Goal: Task Accomplishment & Management: Manage account settings

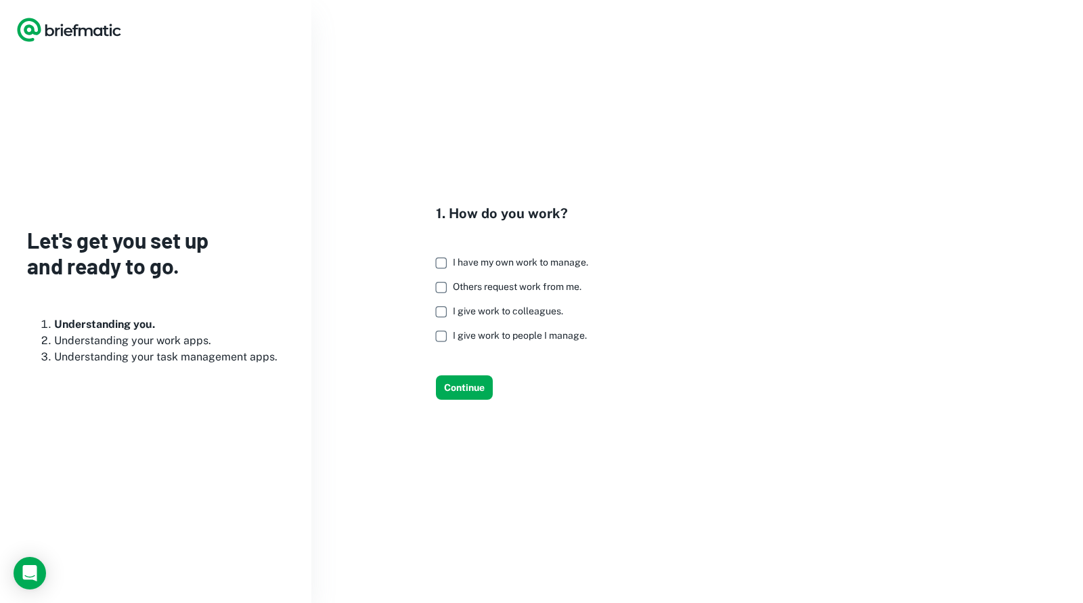
click at [521, 258] on span "I have my own work to manage." at bounding box center [520, 262] width 135 height 11
click at [451, 393] on button "Continue" at bounding box center [464, 387] width 57 height 24
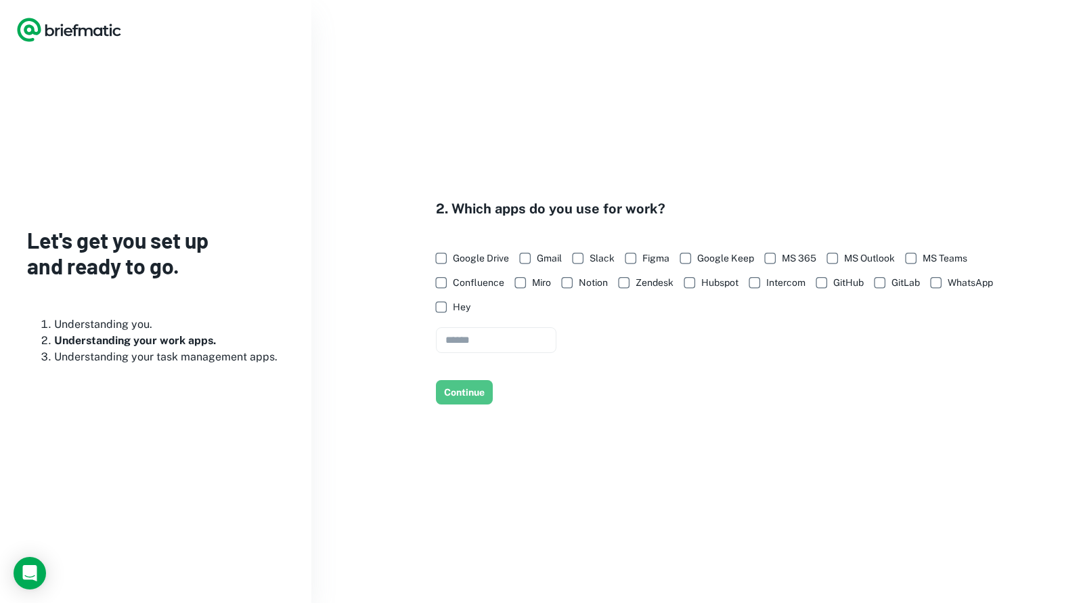
click at [451, 393] on button "Continue" at bounding box center [464, 392] width 57 height 24
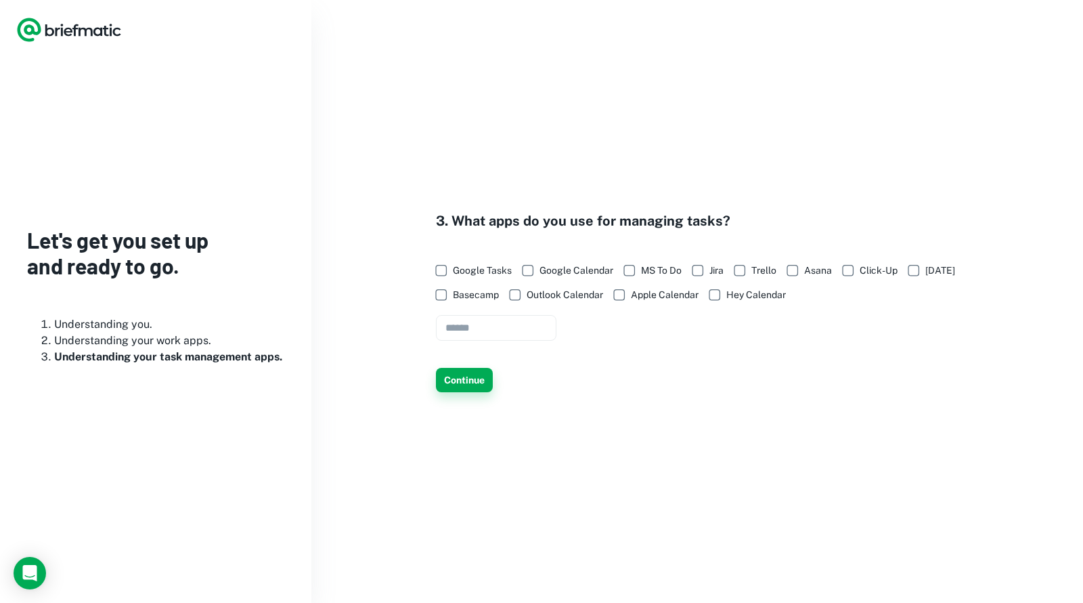
click at [451, 389] on button "Continue" at bounding box center [464, 380] width 57 height 24
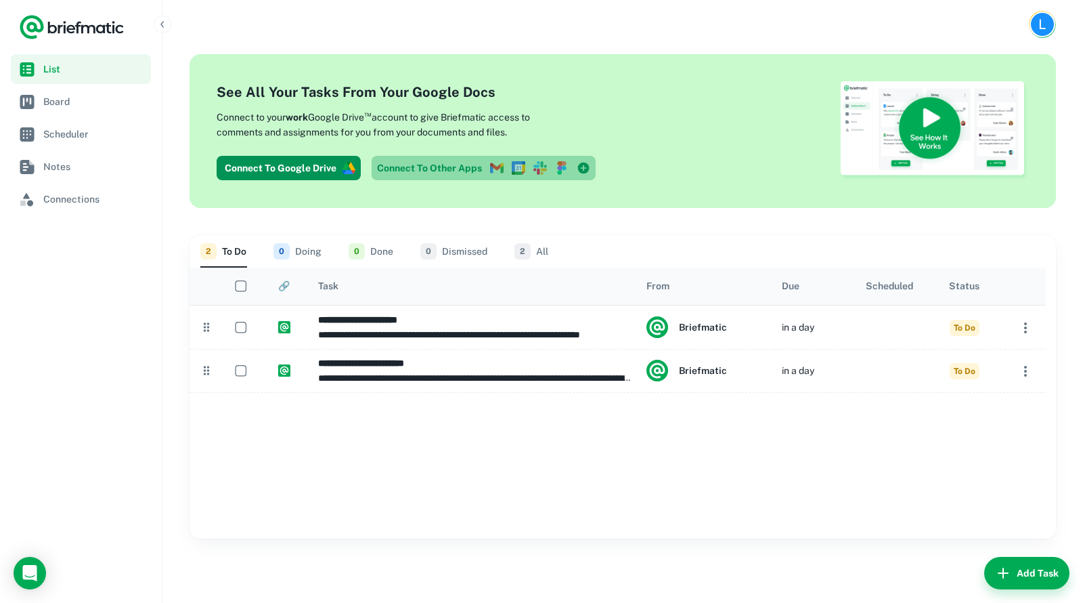
click at [543, 171] on icon at bounding box center [541, 168] width 14 height 14
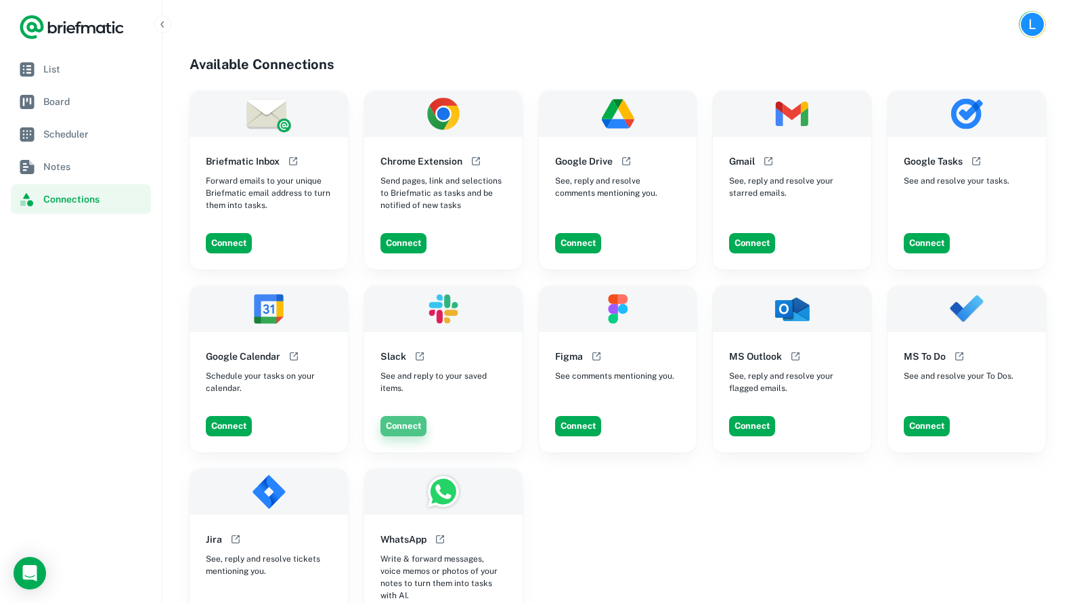
click at [413, 425] on button "Connect" at bounding box center [404, 426] width 46 height 20
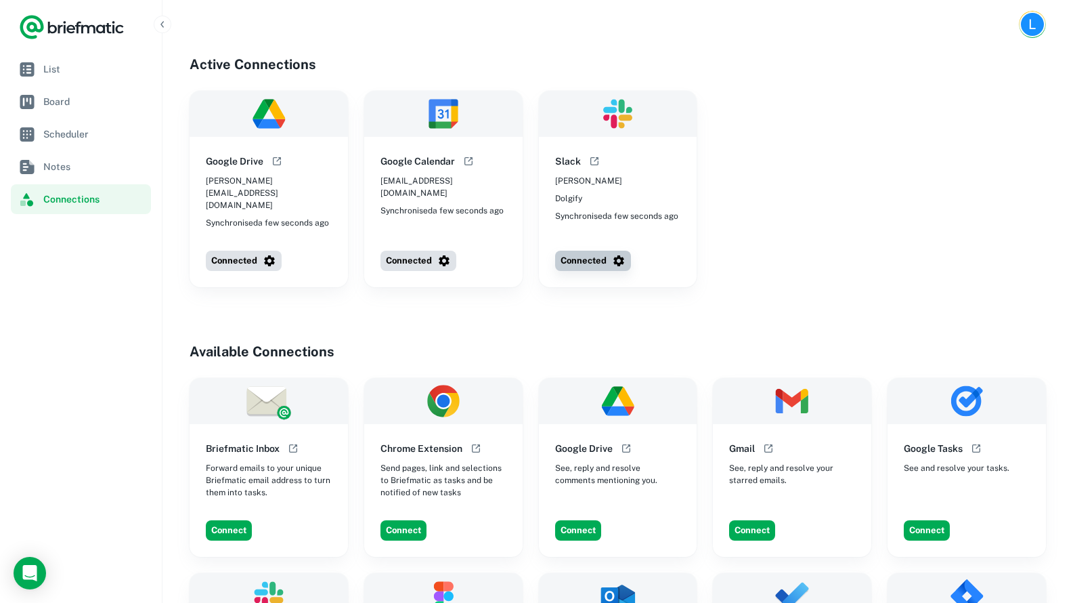
click at [587, 251] on button "Connected" at bounding box center [593, 261] width 76 height 20
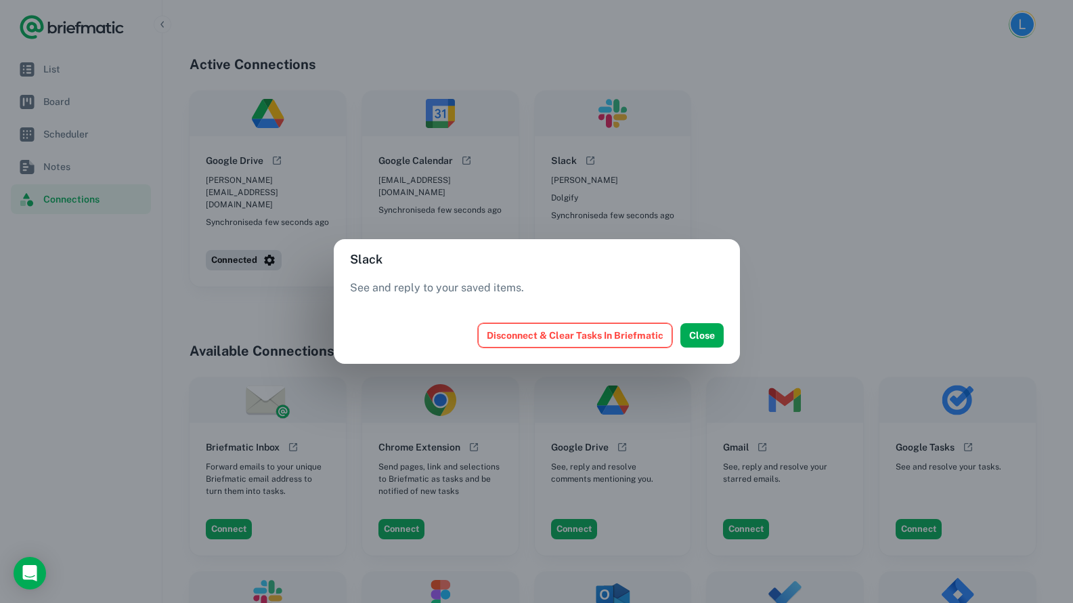
click at [603, 327] on button "Disconnect & Clear Tasks In Briefmatic" at bounding box center [575, 335] width 194 height 24
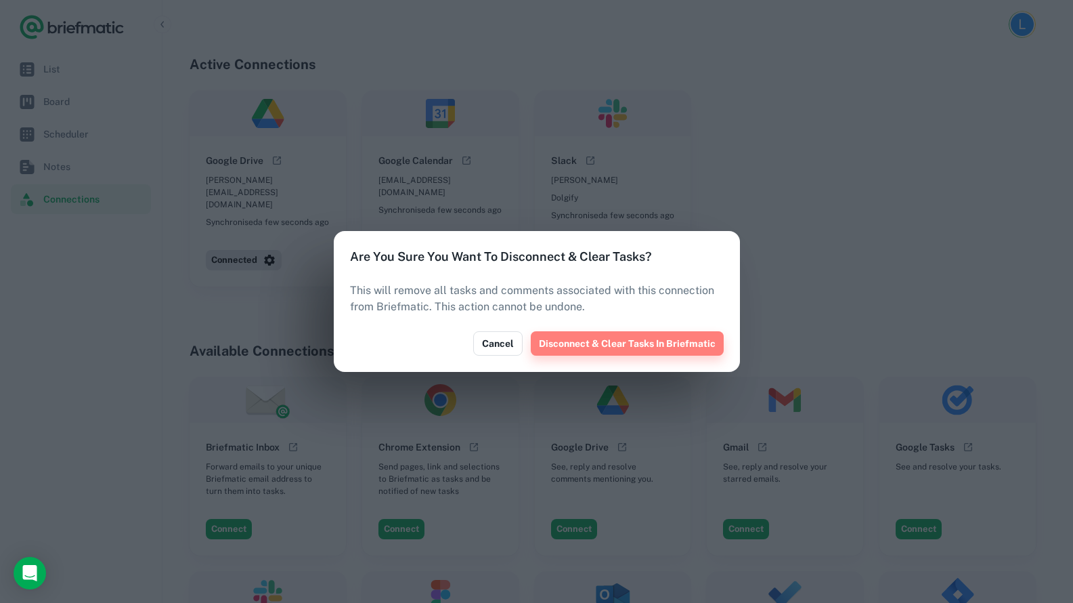
click at [655, 349] on button "Disconnect & Clear Tasks In Briefmatic" at bounding box center [627, 343] width 193 height 24
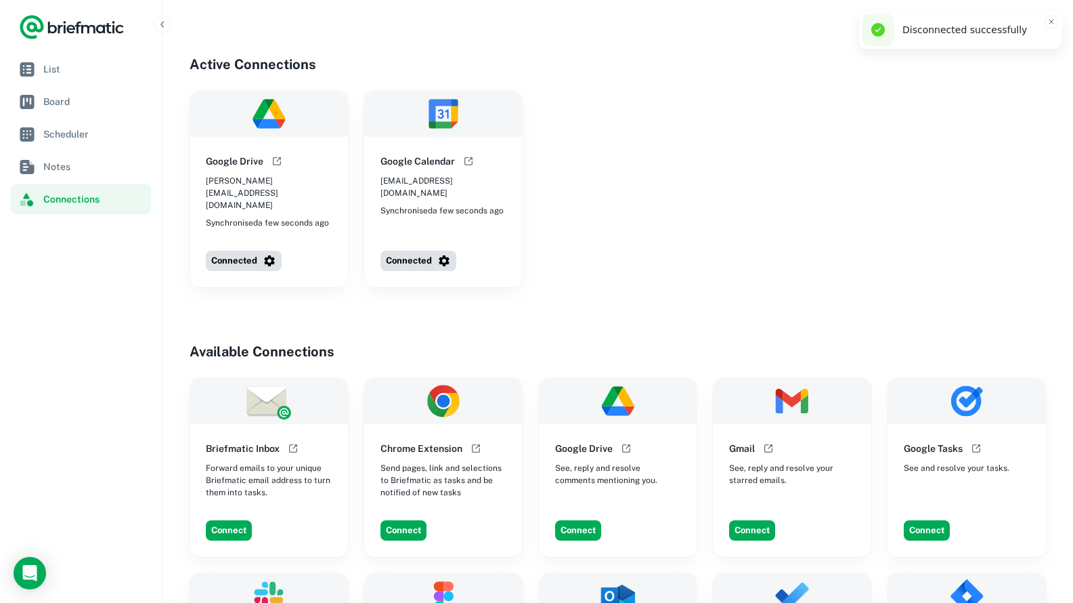
click at [433, 253] on div "Google Calendar [EMAIL_ADDRESS][DOMAIN_NAME] Synchronised a few seconds ago Con…" at bounding box center [443, 189] width 158 height 196
click at [433, 251] on button "Connected" at bounding box center [419, 261] width 76 height 20
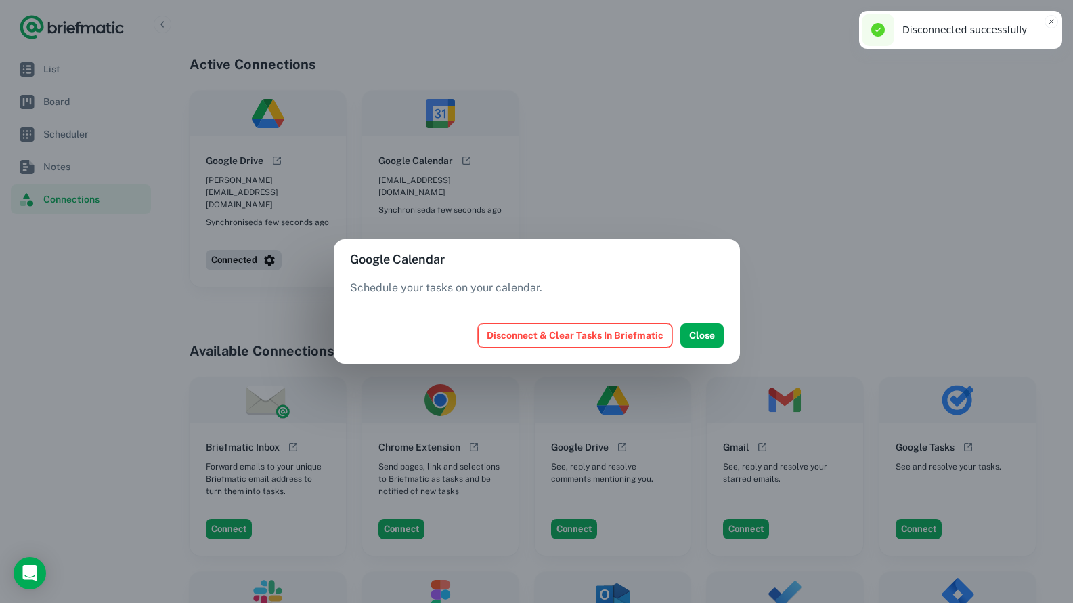
click at [587, 335] on button "Disconnect & Clear Tasks In Briefmatic" at bounding box center [575, 335] width 194 height 24
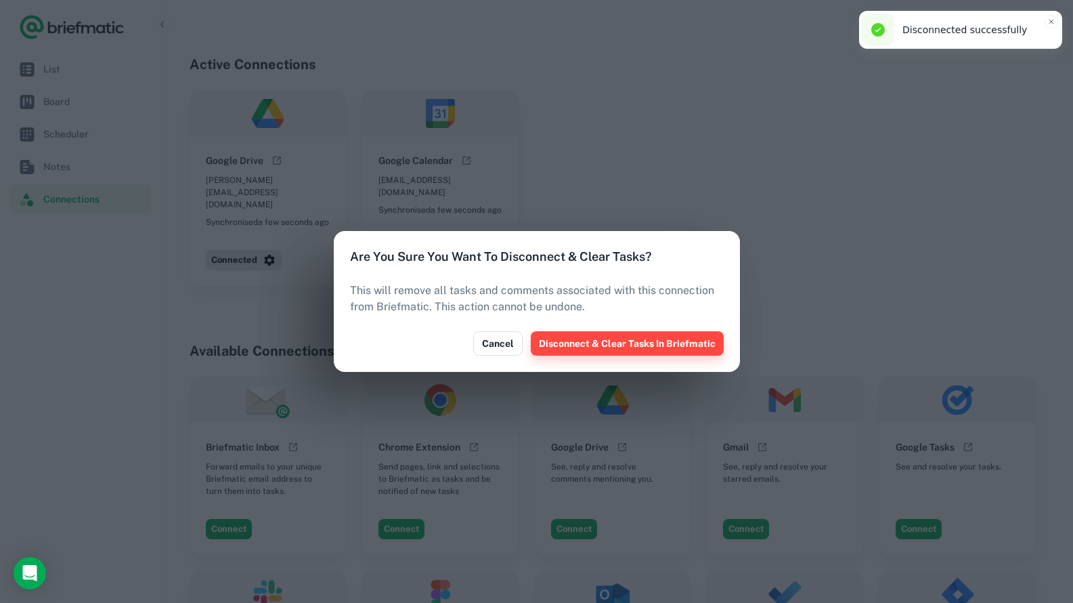
click at [654, 339] on button "Disconnect & Clear Tasks In Briefmatic" at bounding box center [627, 343] width 193 height 24
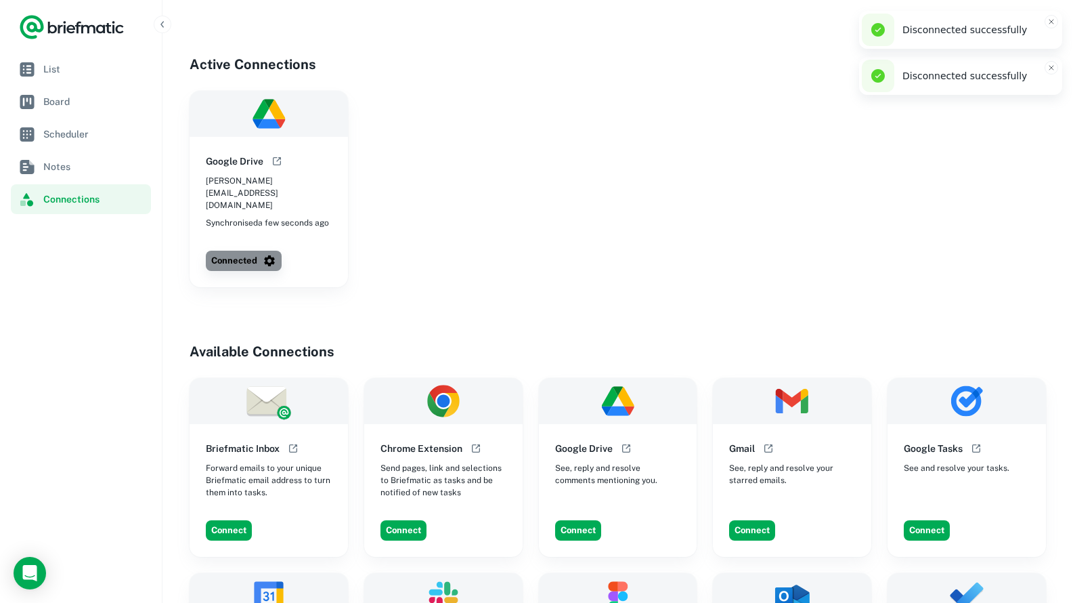
click at [250, 251] on button "Connected" at bounding box center [244, 261] width 76 height 20
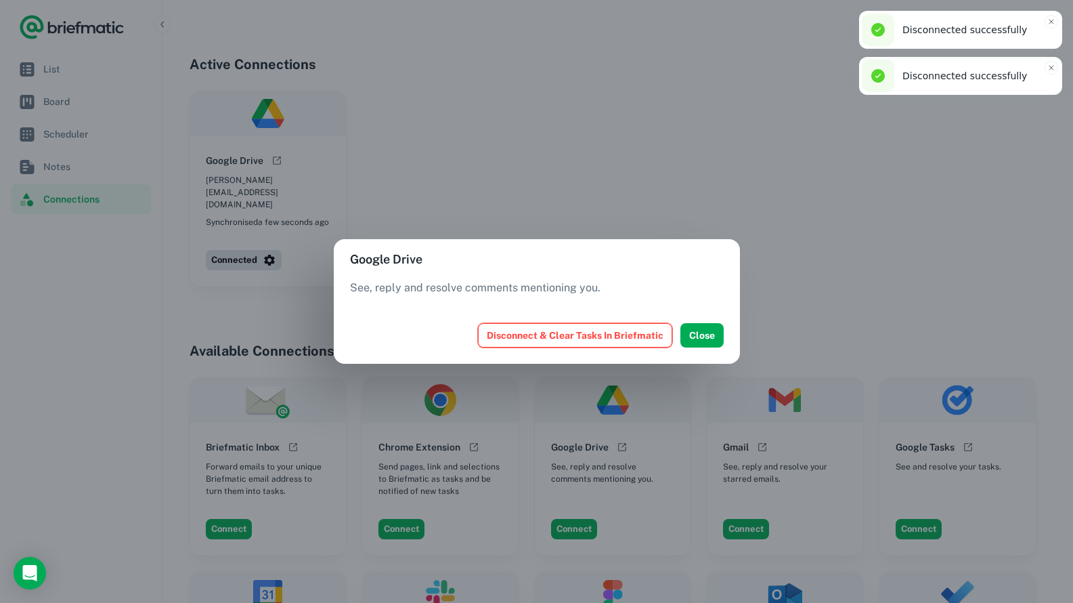
click at [586, 336] on button "Disconnect & Clear Tasks In Briefmatic" at bounding box center [575, 335] width 194 height 24
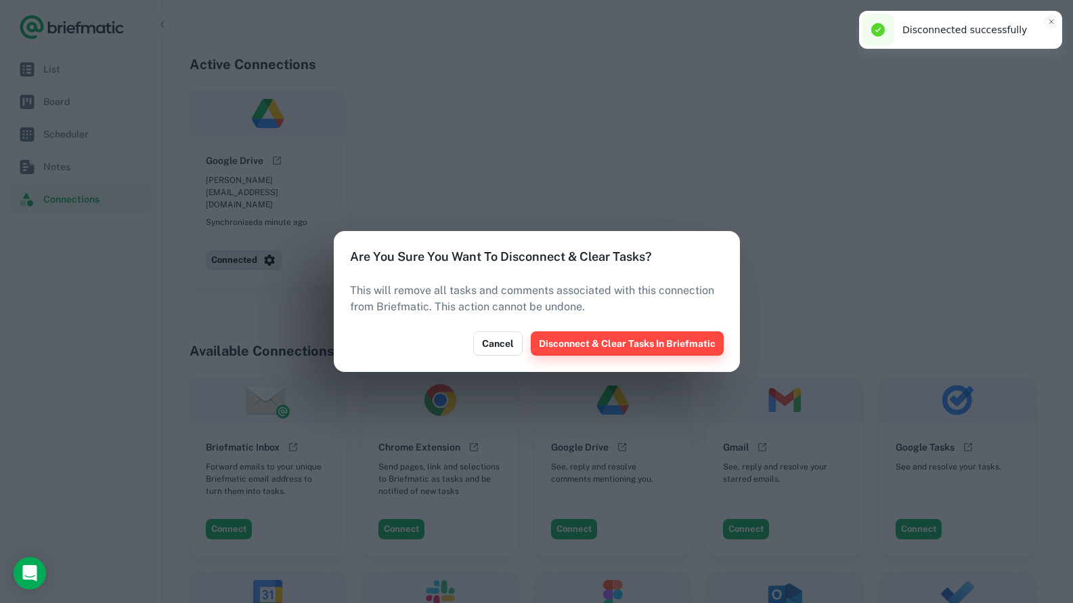
click at [608, 345] on button "Disconnect & Clear Tasks In Briefmatic" at bounding box center [627, 343] width 193 height 24
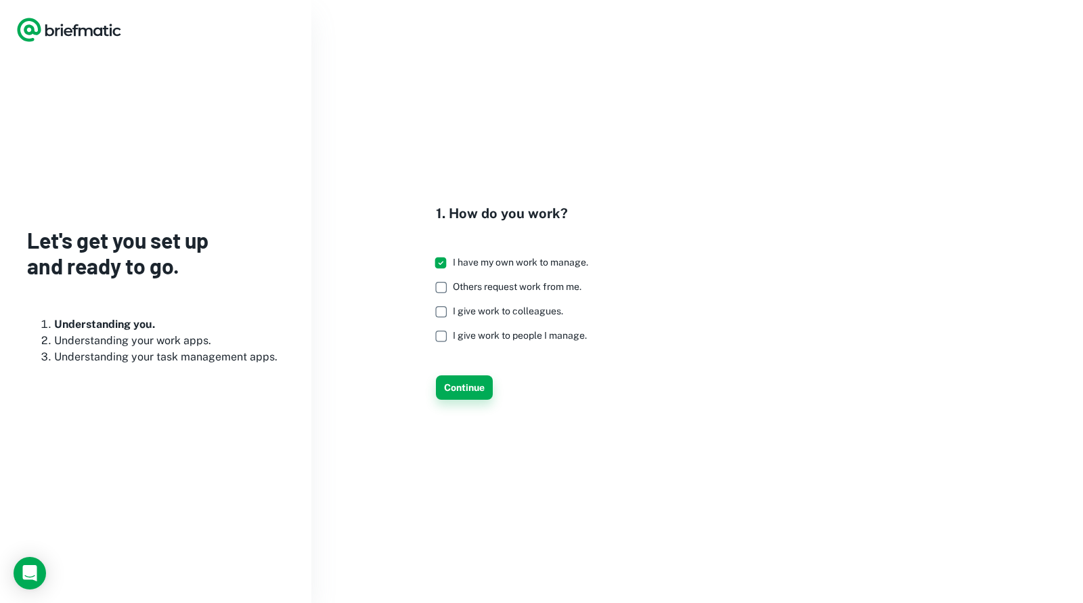
click at [476, 395] on button "Continue" at bounding box center [464, 387] width 57 height 24
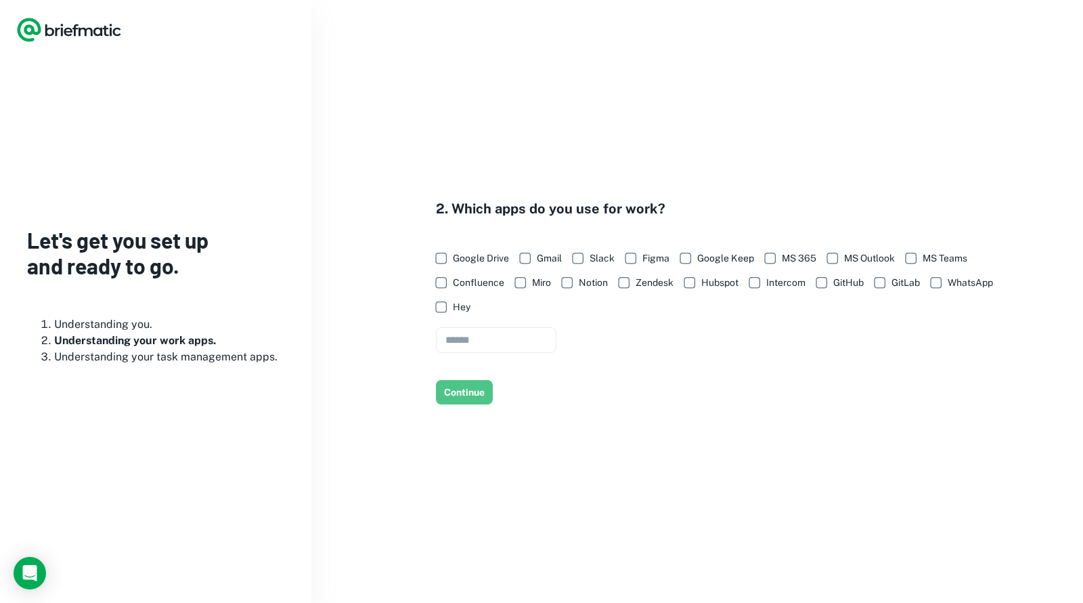
click at [476, 395] on button "Continue" at bounding box center [464, 392] width 57 height 24
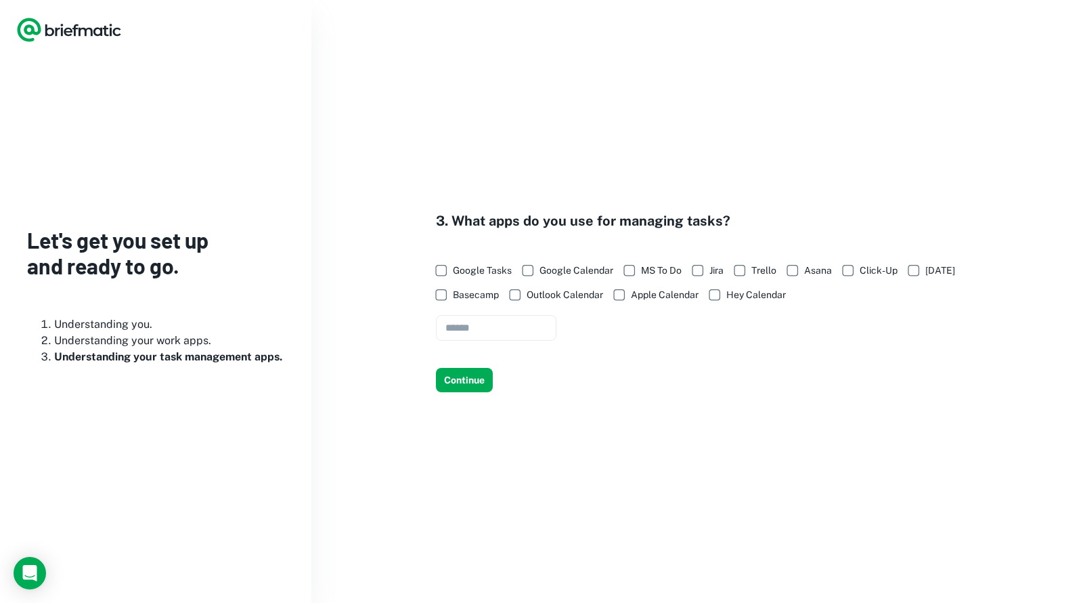
click at [476, 395] on div "3. What apps do you use for managing tasks? Google Tasks Google Calendar MS To …" at bounding box center [697, 301] width 772 height 603
click at [476, 385] on button "Continue" at bounding box center [464, 380] width 57 height 24
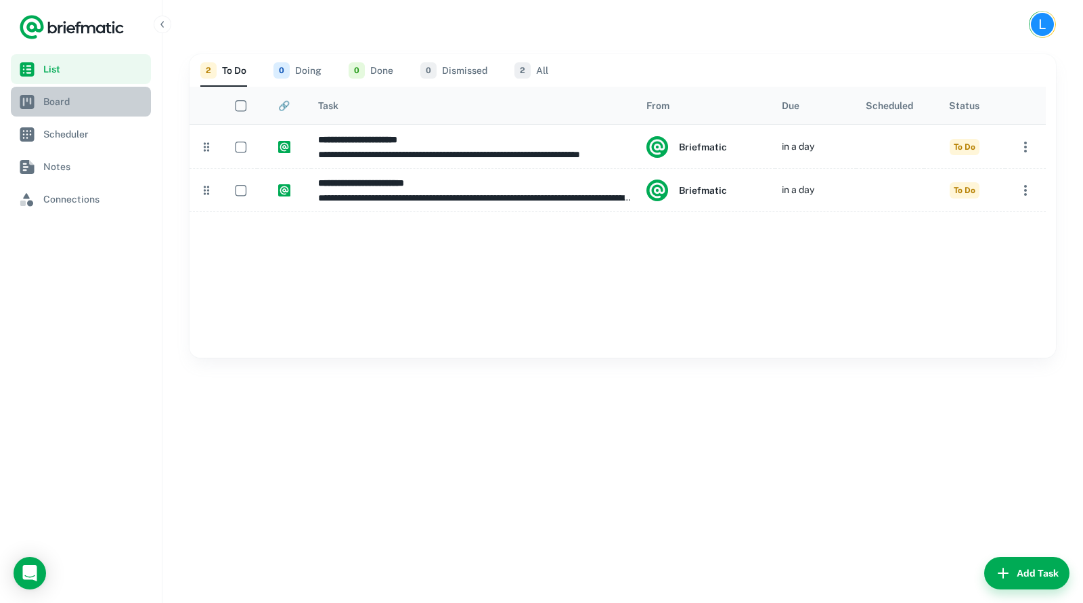
click at [90, 100] on span "Board" at bounding box center [94, 101] width 102 height 15
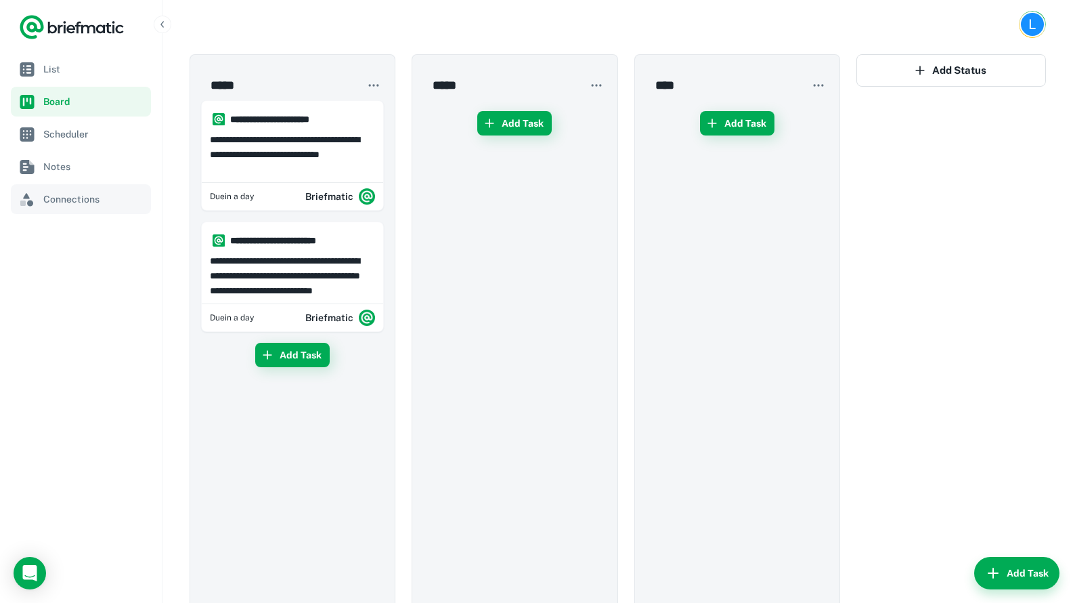
click at [70, 192] on span "Connections" at bounding box center [94, 199] width 102 height 15
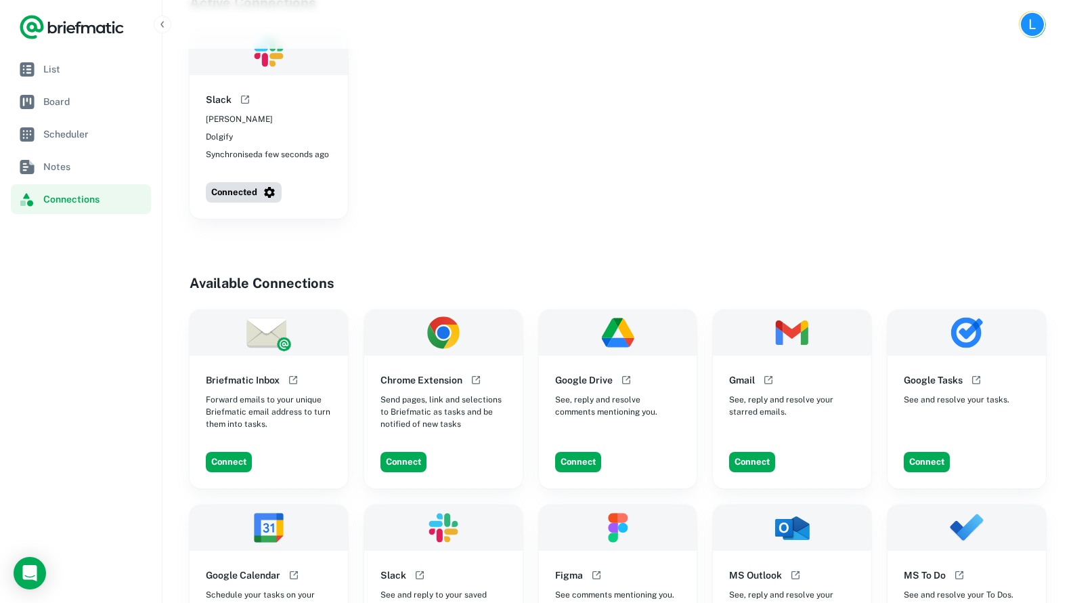
scroll to position [73, 0]
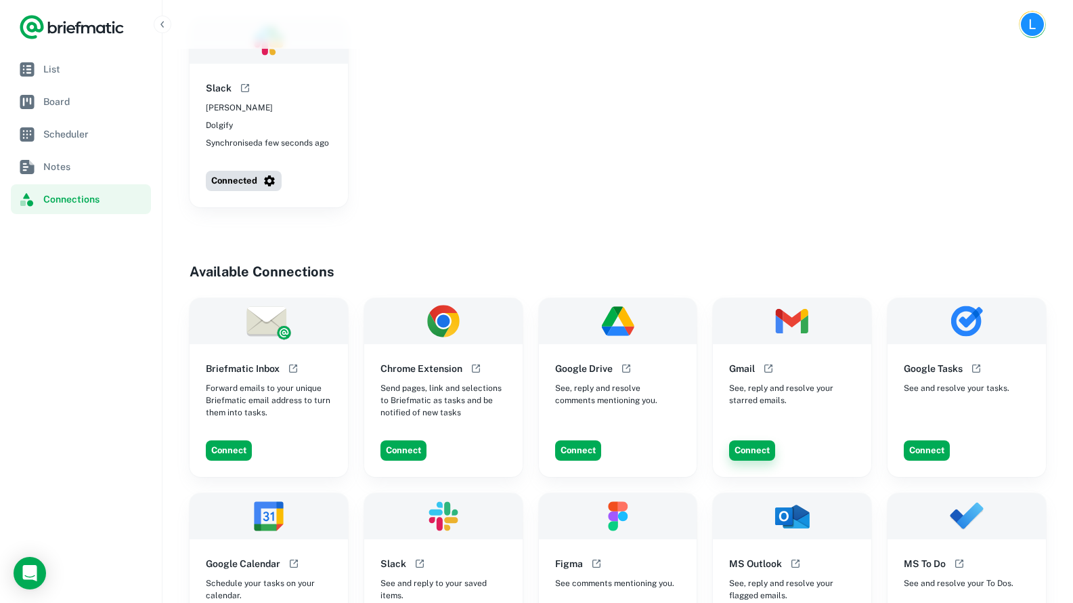
click at [752, 447] on button "Connect" at bounding box center [752, 450] width 46 height 20
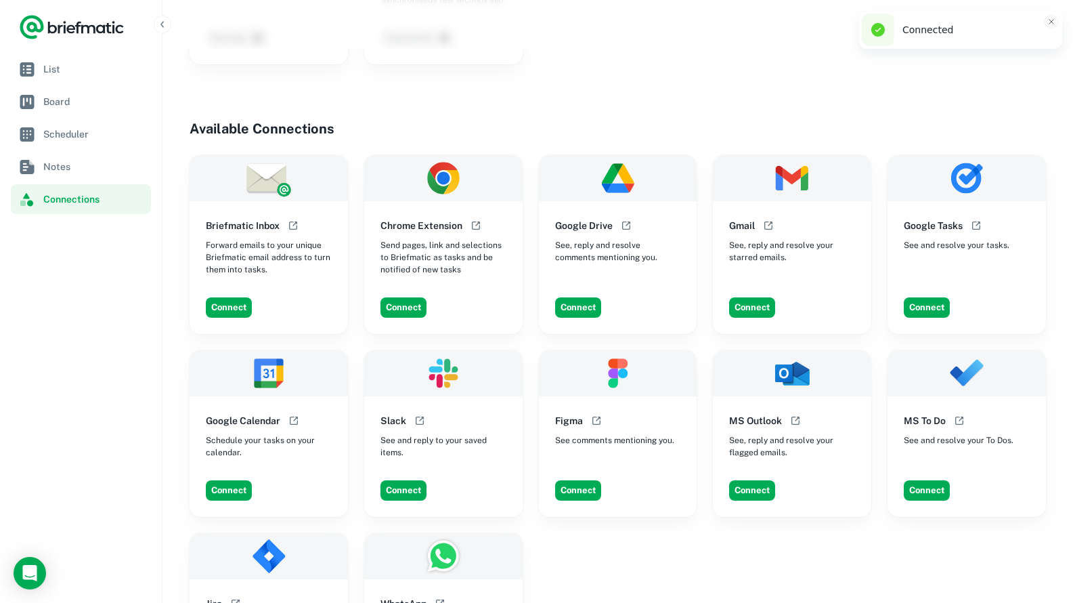
scroll to position [223, 0]
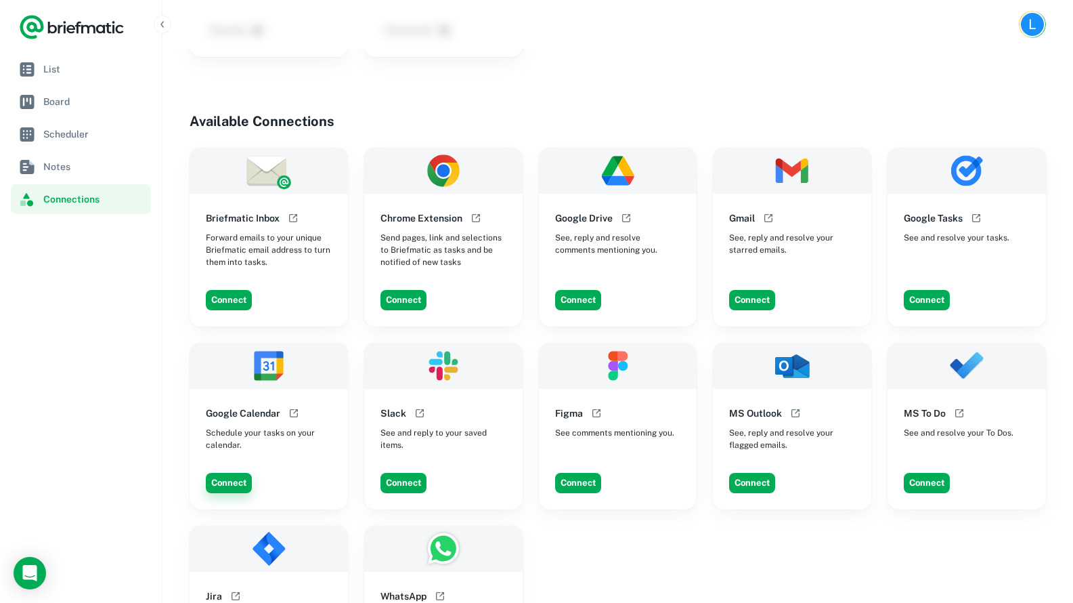
click at [233, 485] on button "Connect" at bounding box center [229, 483] width 46 height 20
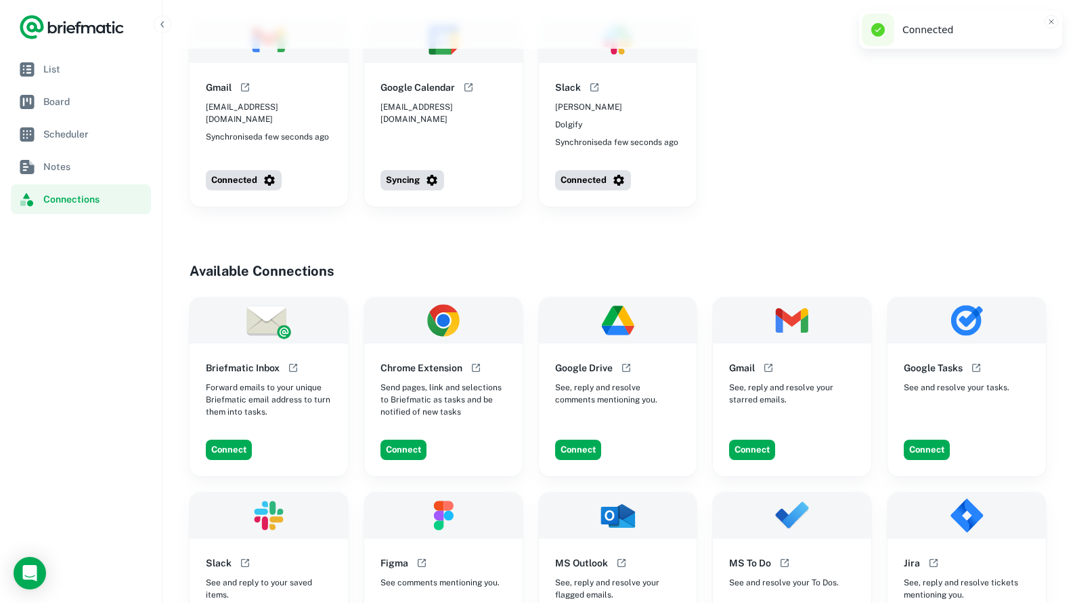
scroll to position [0, 0]
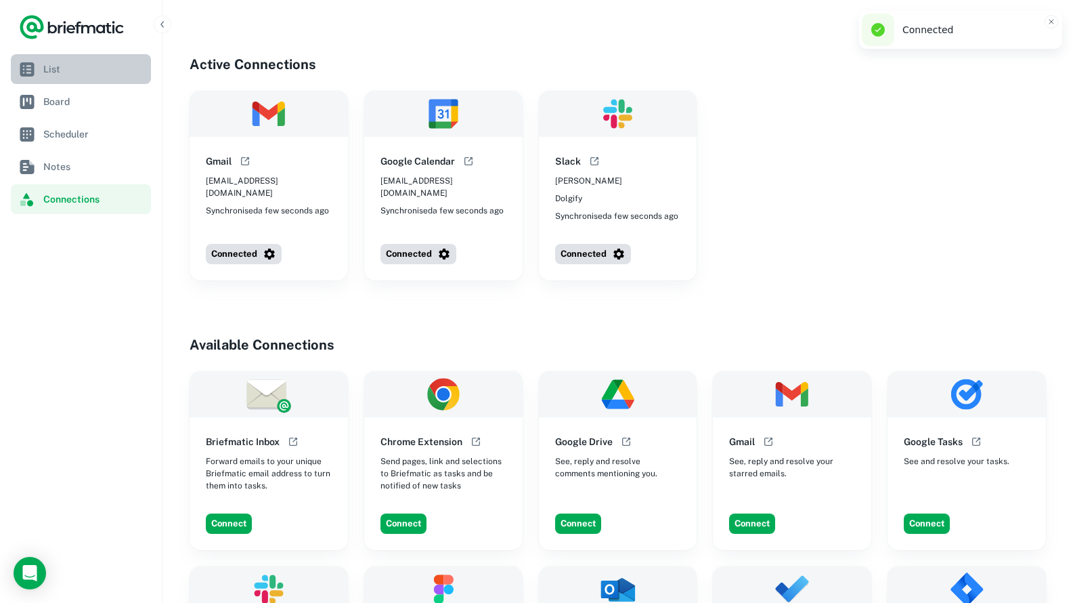
click at [85, 77] on link "List" at bounding box center [81, 69] width 140 height 30
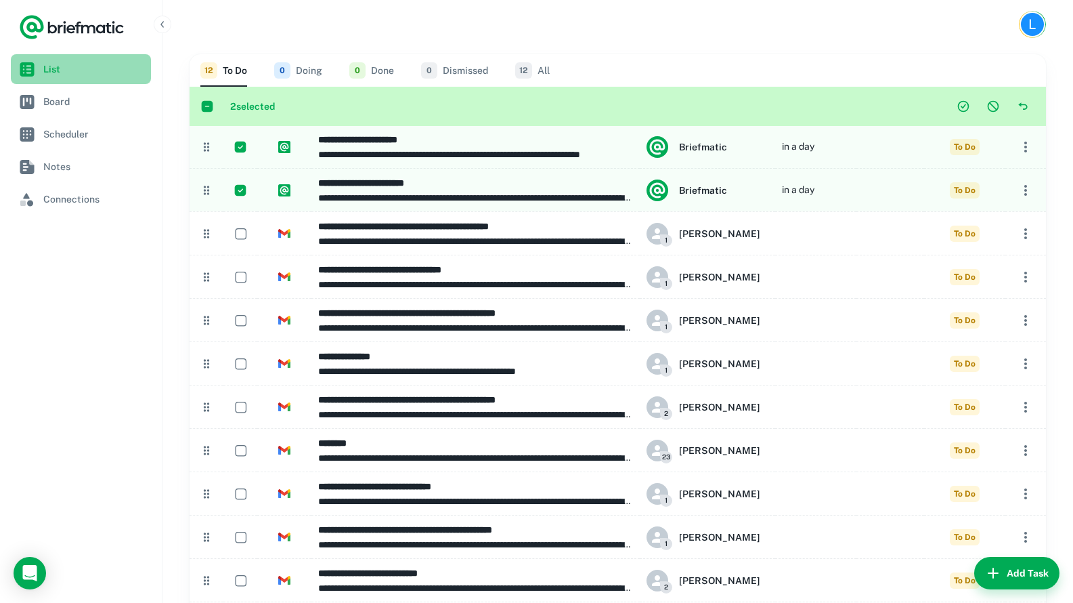
click at [68, 71] on span "List" at bounding box center [94, 69] width 102 height 15
click at [66, 94] on span "Board" at bounding box center [94, 101] width 102 height 15
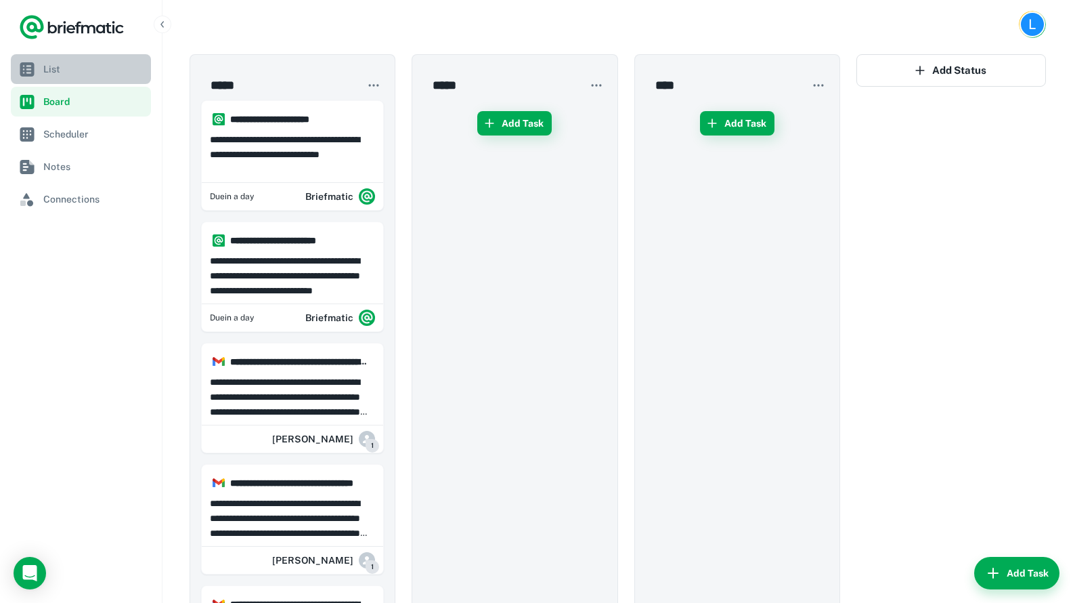
click at [79, 62] on span "List" at bounding box center [94, 69] width 102 height 15
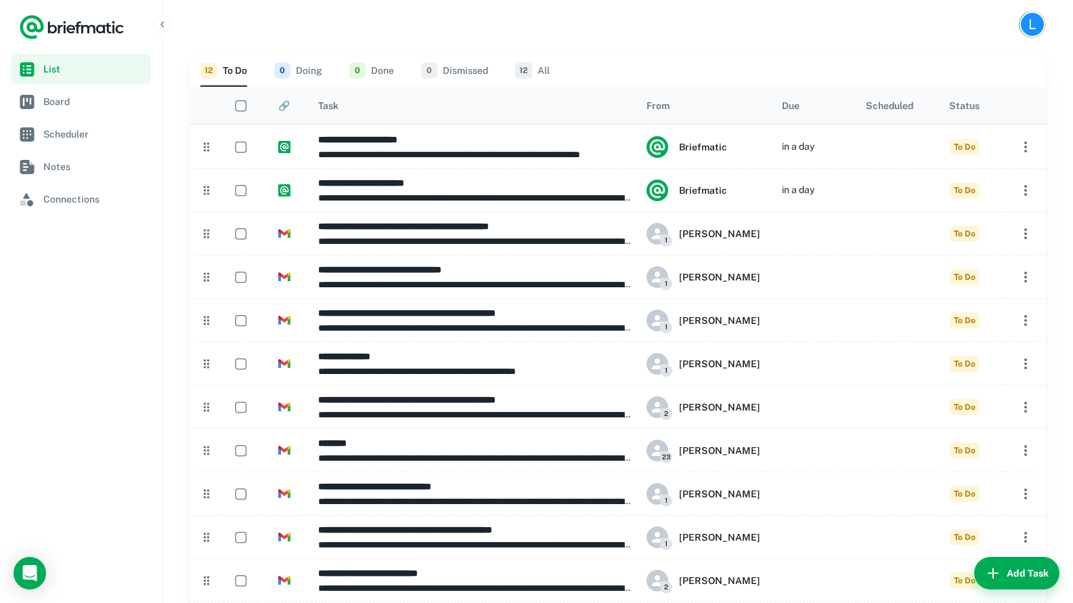
click at [801, 107] on div at bounding box center [801, 106] width 0 height 14
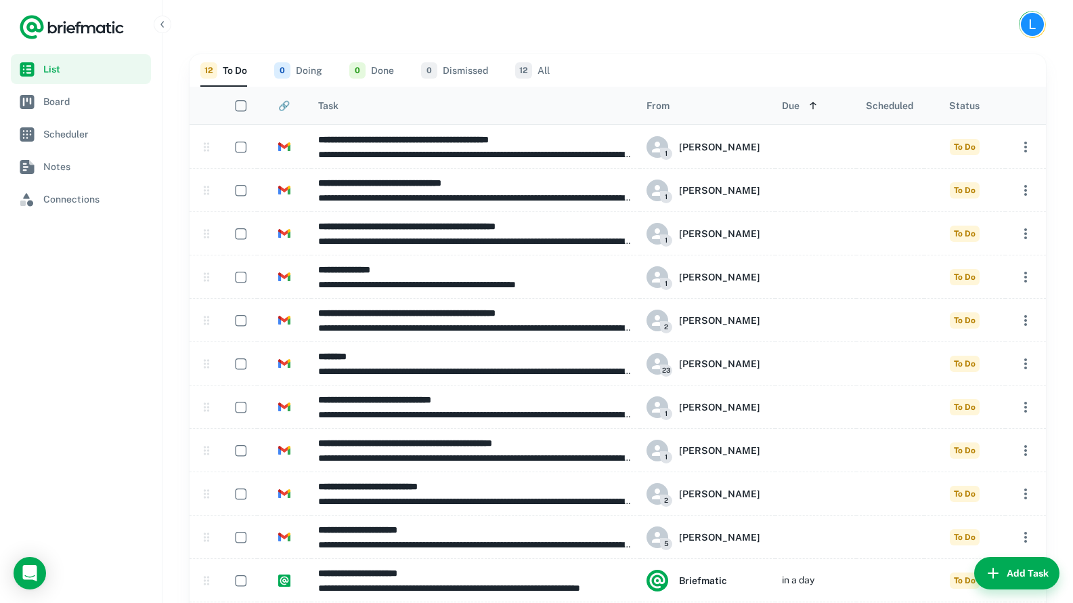
click at [801, 107] on div at bounding box center [810, 106] width 19 height 14
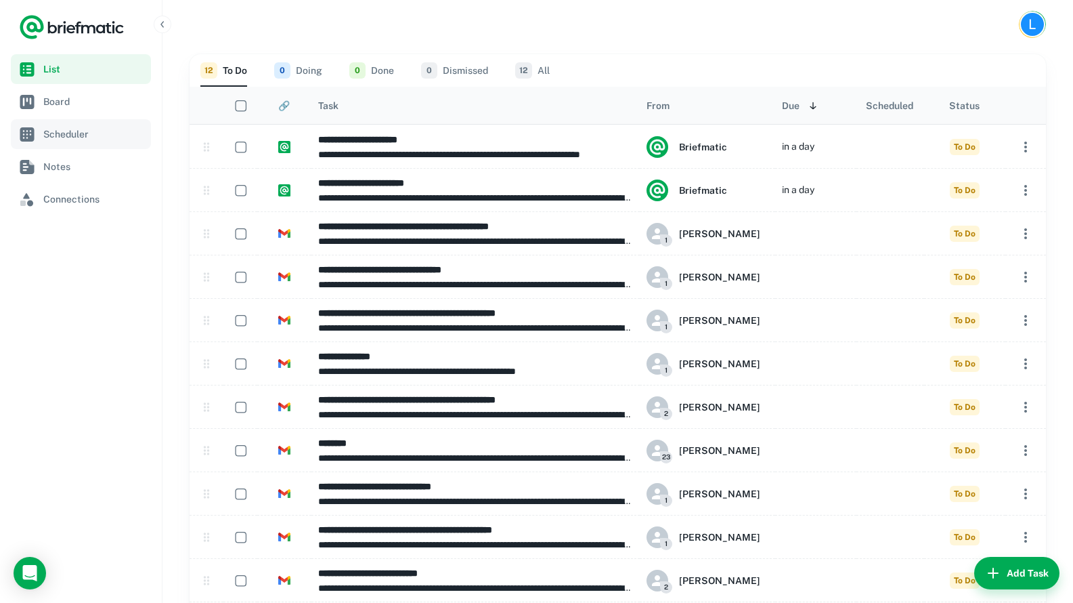
click at [81, 138] on span "Scheduler" at bounding box center [94, 134] width 102 height 15
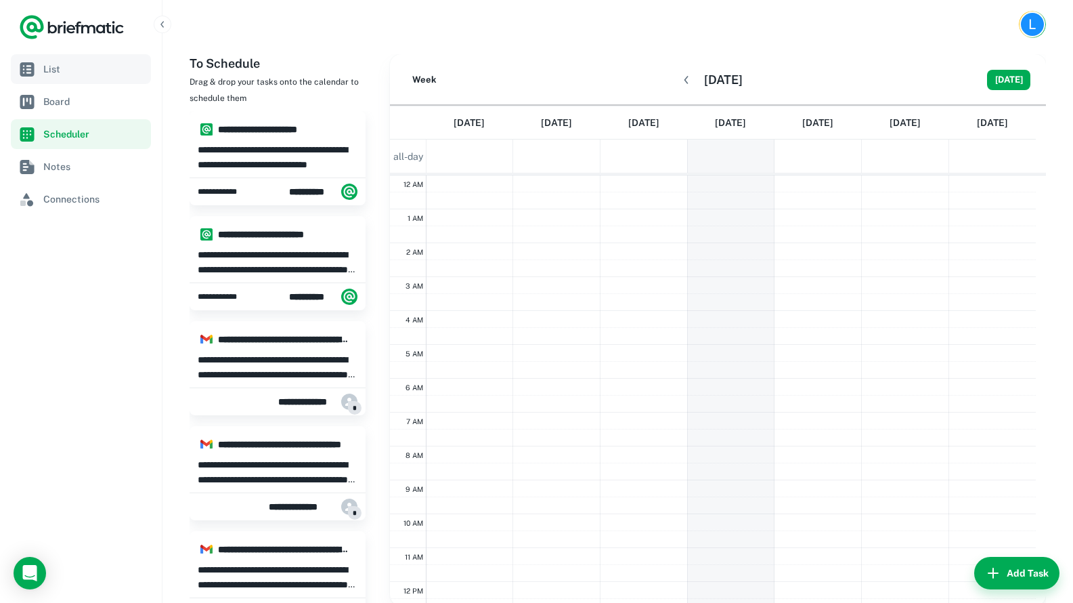
scroll to position [204, 0]
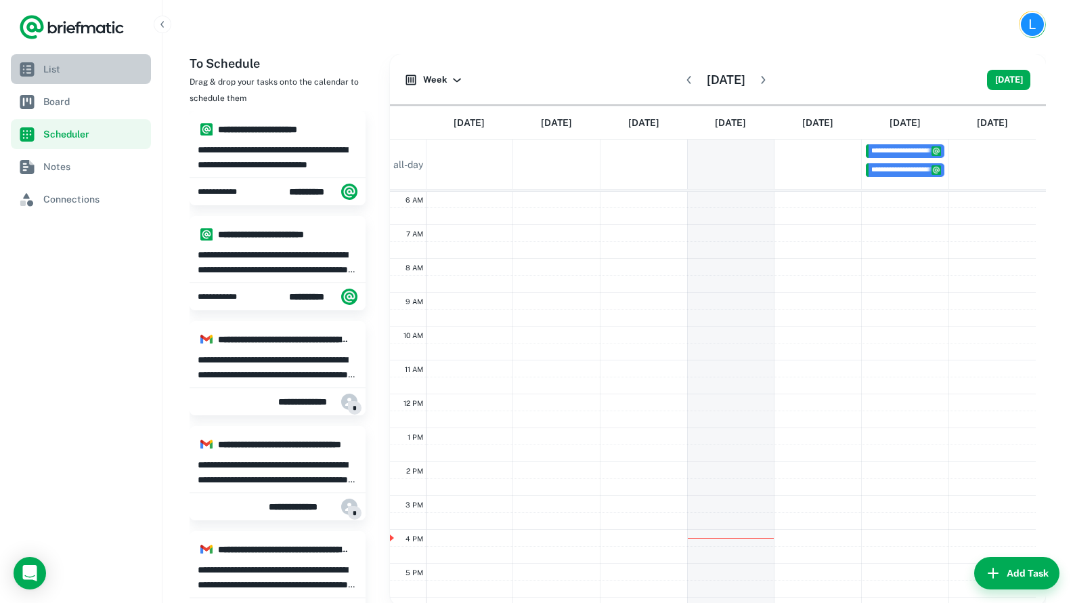
click at [61, 69] on span "List" at bounding box center [94, 69] width 102 height 15
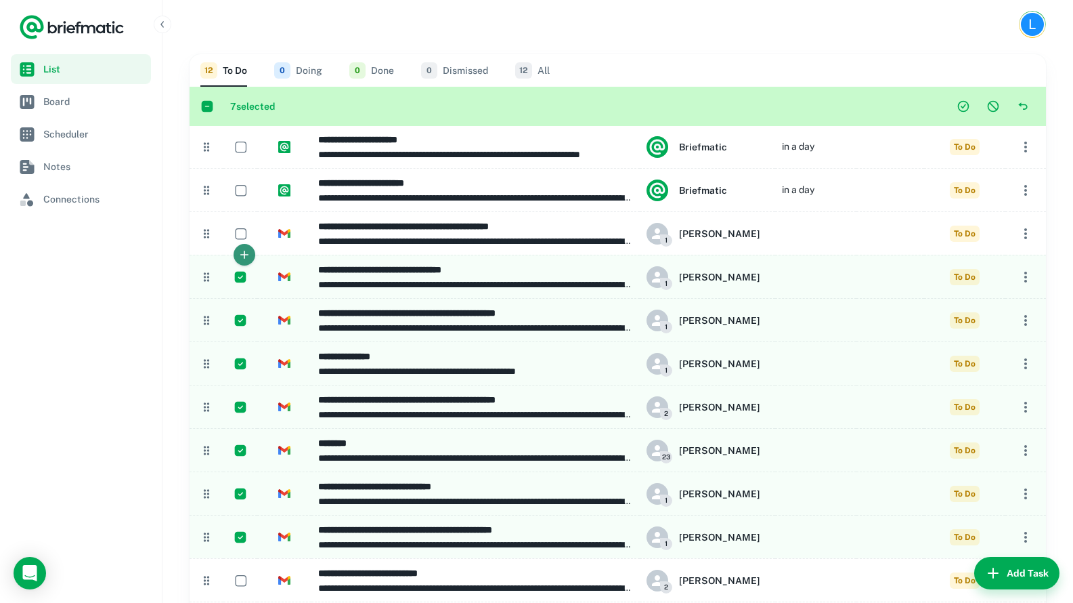
click at [244, 244] on button "button" at bounding box center [245, 255] width 22 height 22
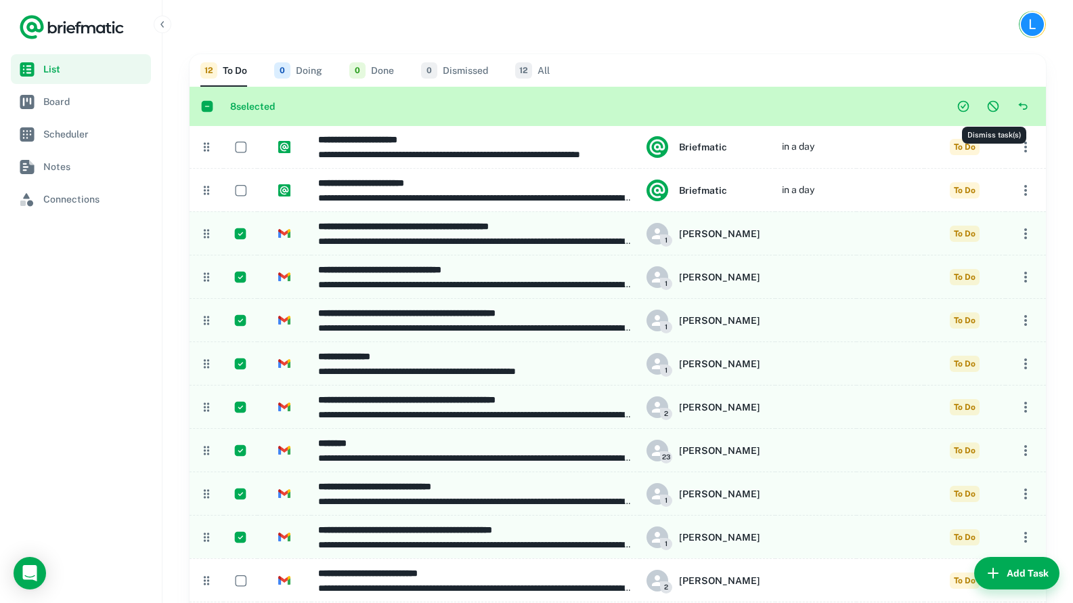
click at [988, 105] on icon "Dismiss task(s)" at bounding box center [994, 107] width 12 height 12
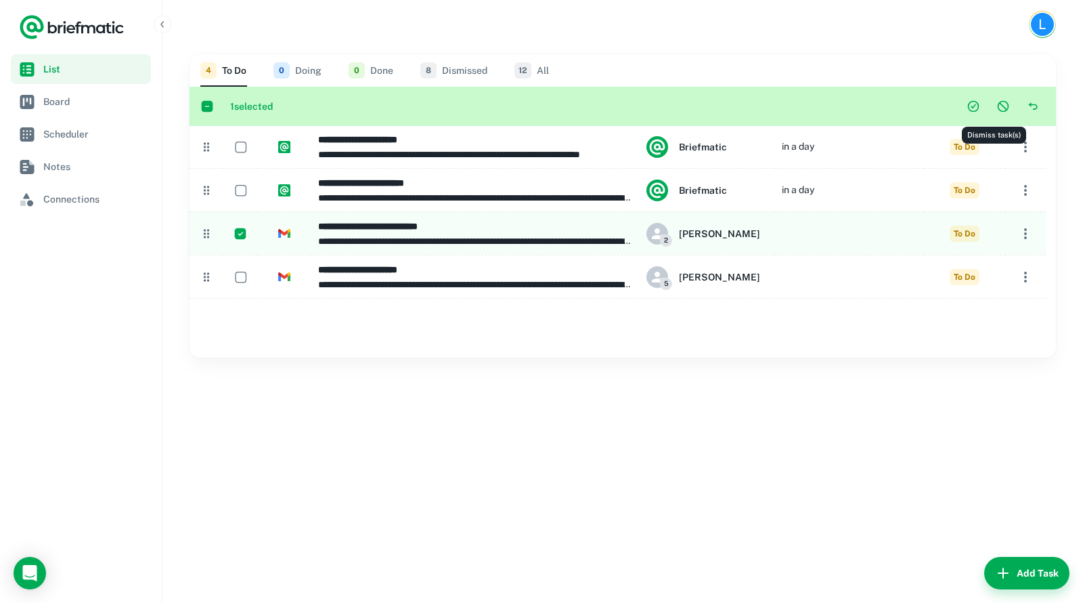
click at [998, 102] on icon "Dismiss task(s)" at bounding box center [1004, 107] width 12 height 12
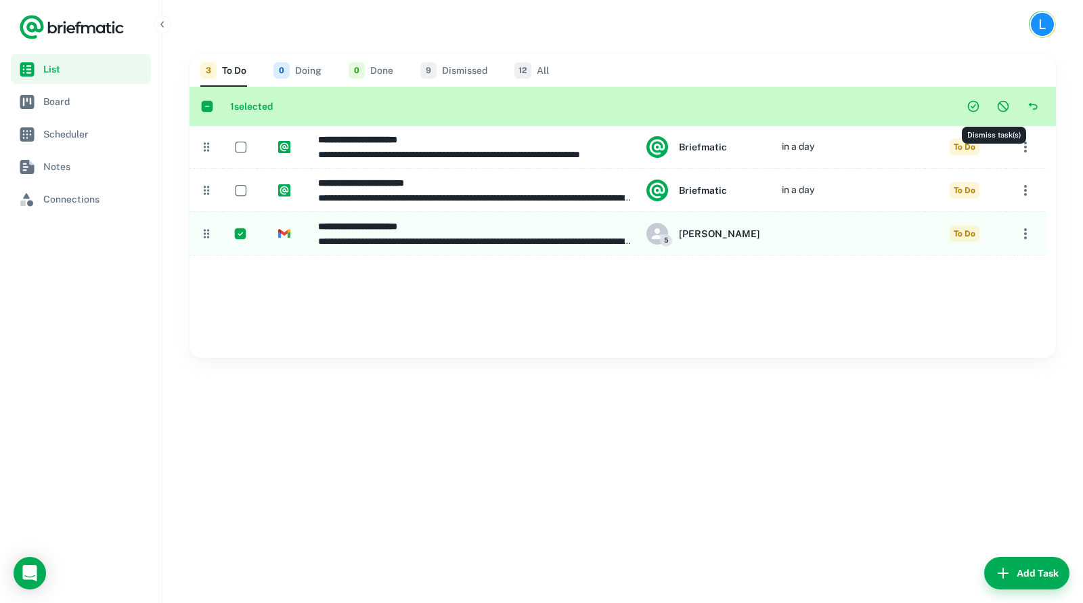
click at [997, 102] on icon "Dismiss task(s)" at bounding box center [1004, 107] width 14 height 14
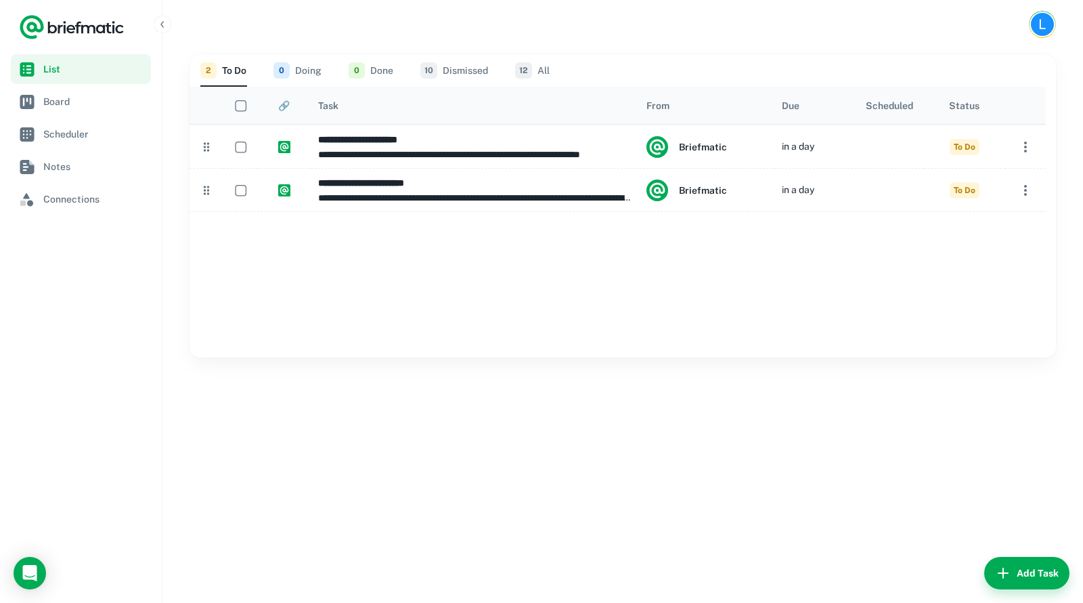
click at [532, 68] on button "12 All" at bounding box center [532, 70] width 35 height 33
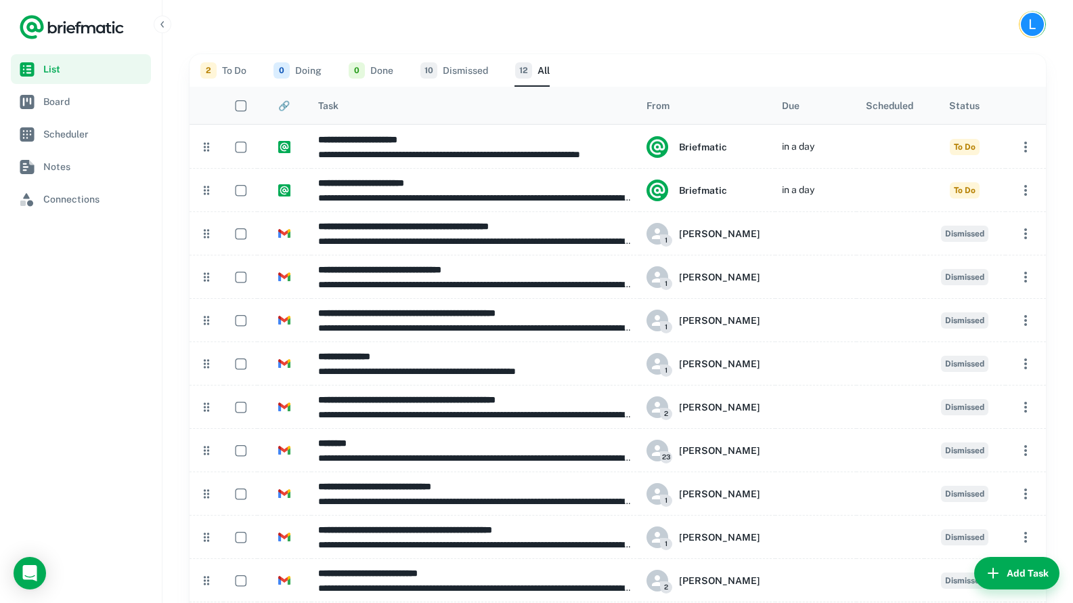
click at [242, 69] on button "2 To Do" at bounding box center [223, 70] width 46 height 33
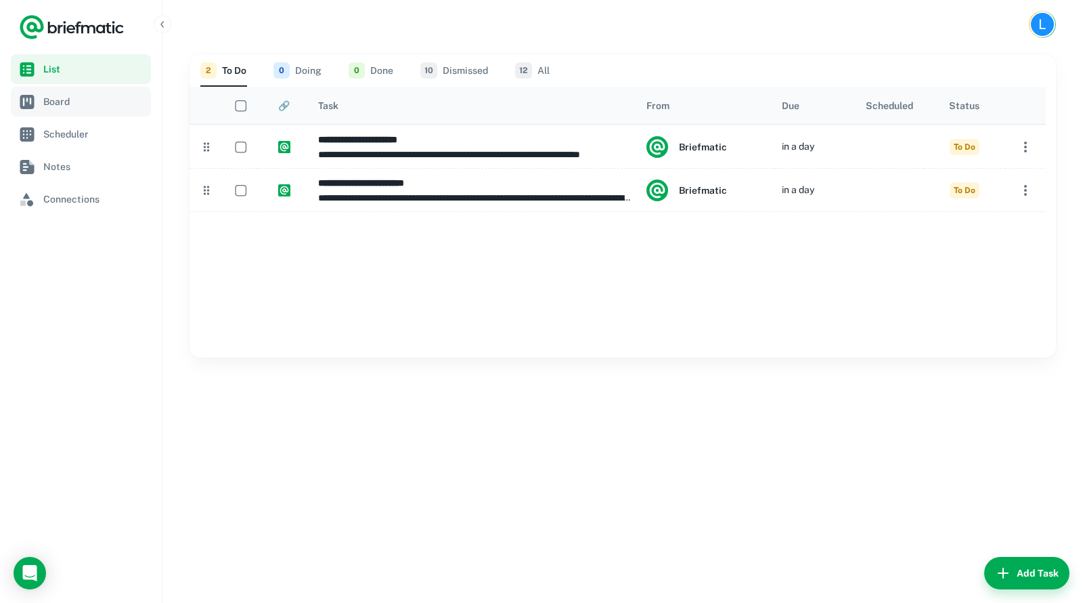
click at [72, 98] on span "Board" at bounding box center [94, 101] width 102 height 15
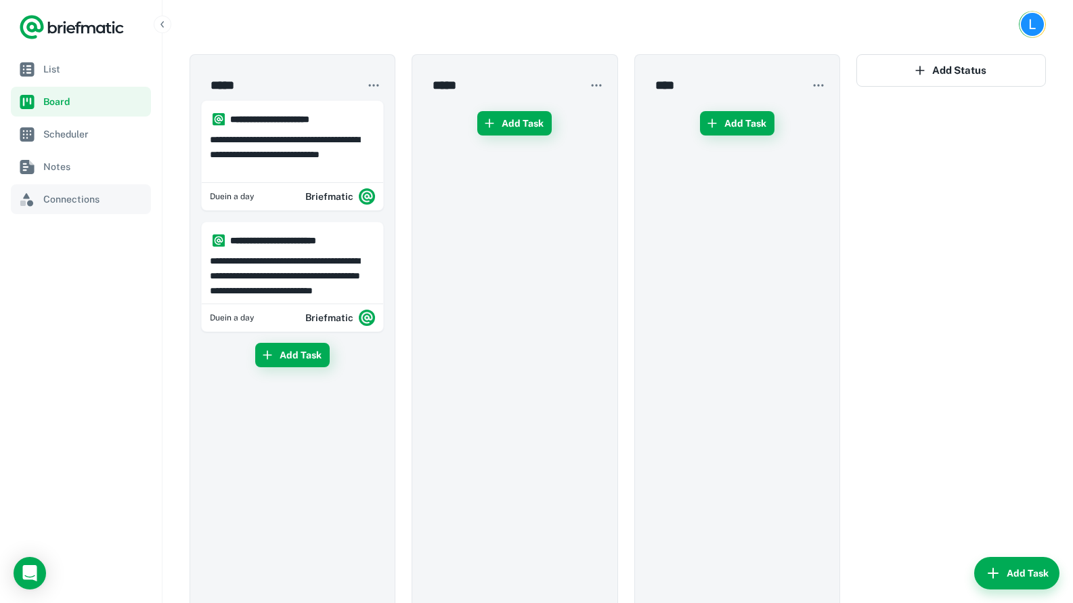
click at [75, 194] on span "Connections" at bounding box center [94, 199] width 102 height 15
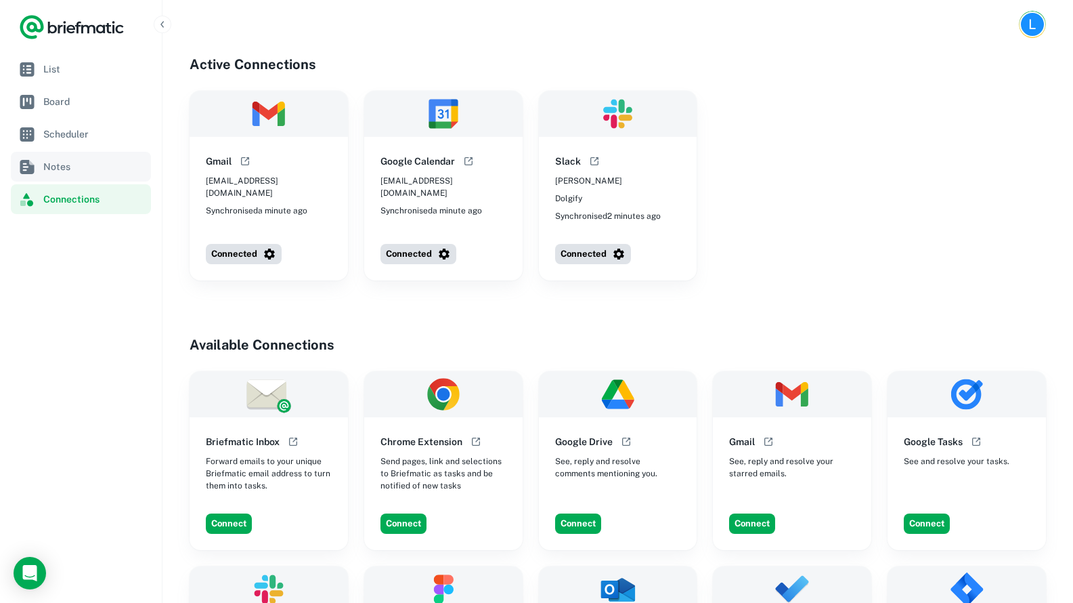
click at [88, 166] on span "Notes" at bounding box center [94, 166] width 102 height 15
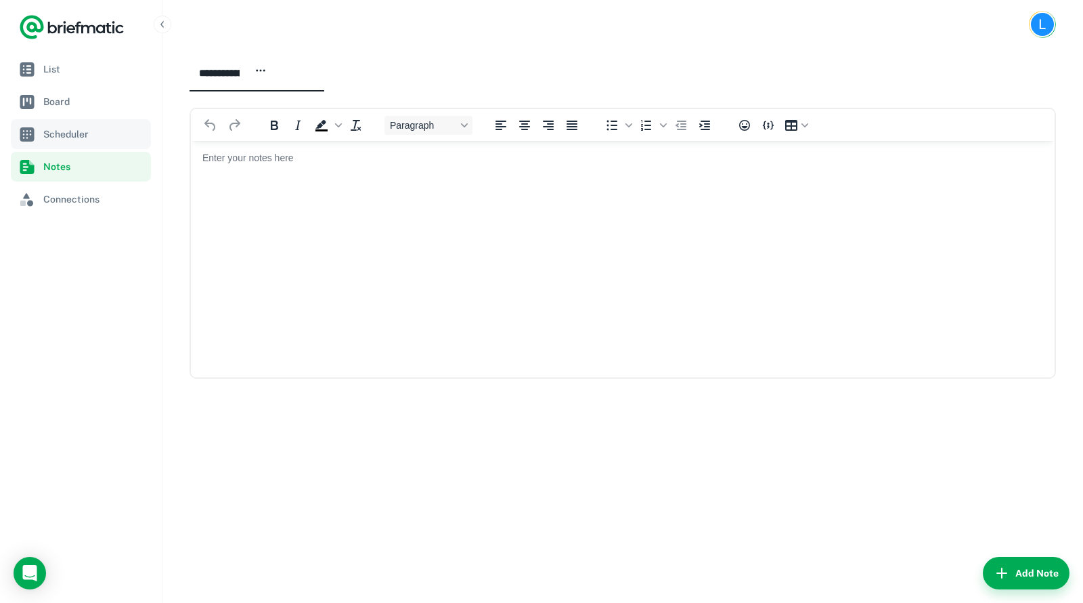
click at [95, 125] on link "Scheduler" at bounding box center [81, 134] width 140 height 30
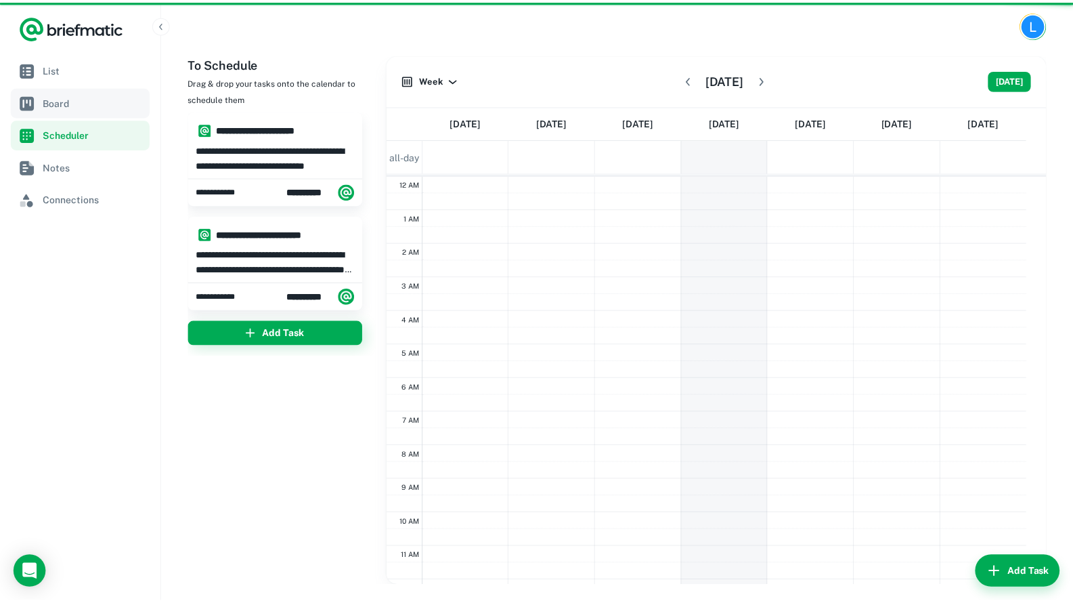
scroll to position [204, 0]
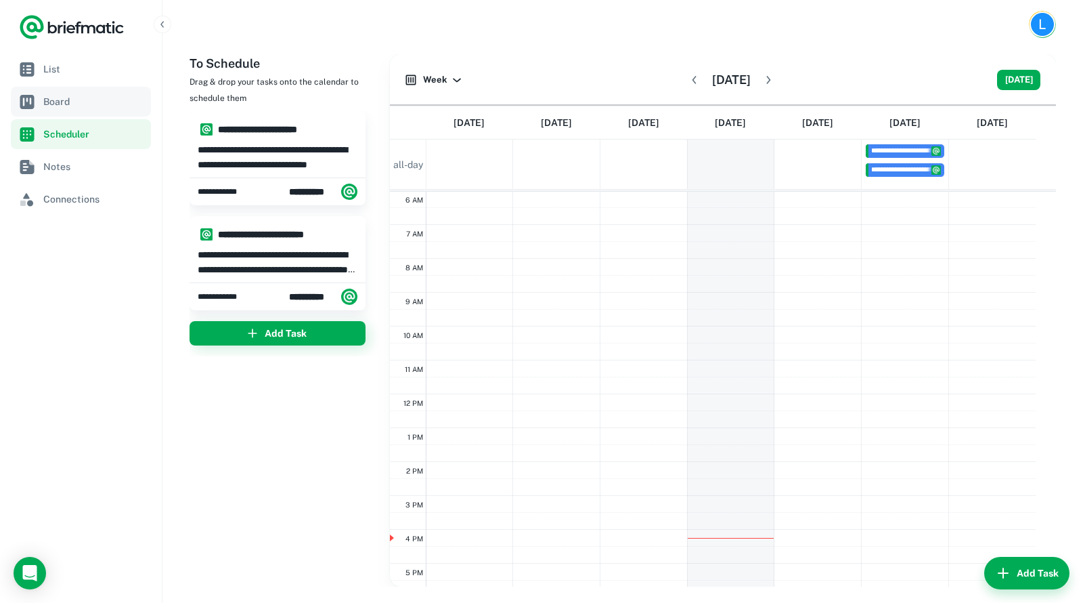
click at [98, 104] on span "Board" at bounding box center [94, 101] width 102 height 15
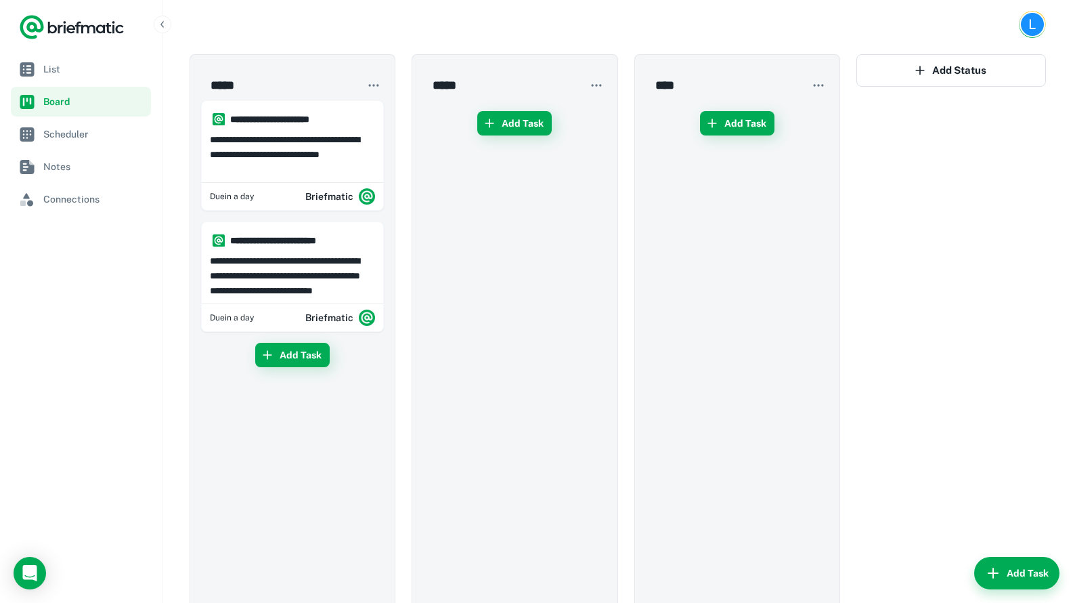
click at [59, 47] on div at bounding box center [81, 27] width 162 height 54
click at [53, 68] on span "List" at bounding box center [94, 69] width 102 height 15
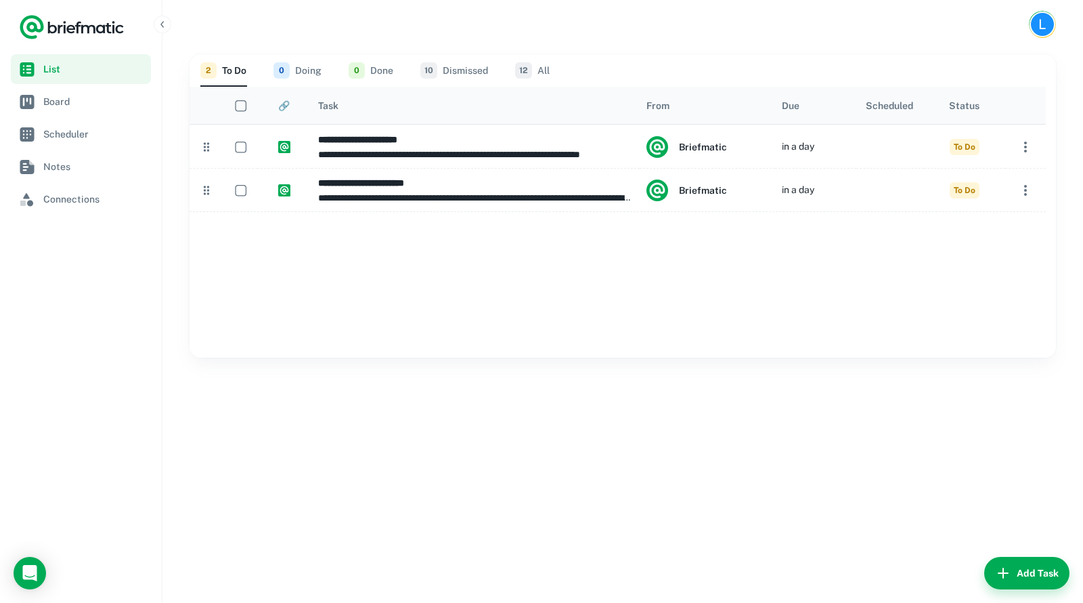
click at [998, 573] on icon "button" at bounding box center [1003, 572] width 11 height 11
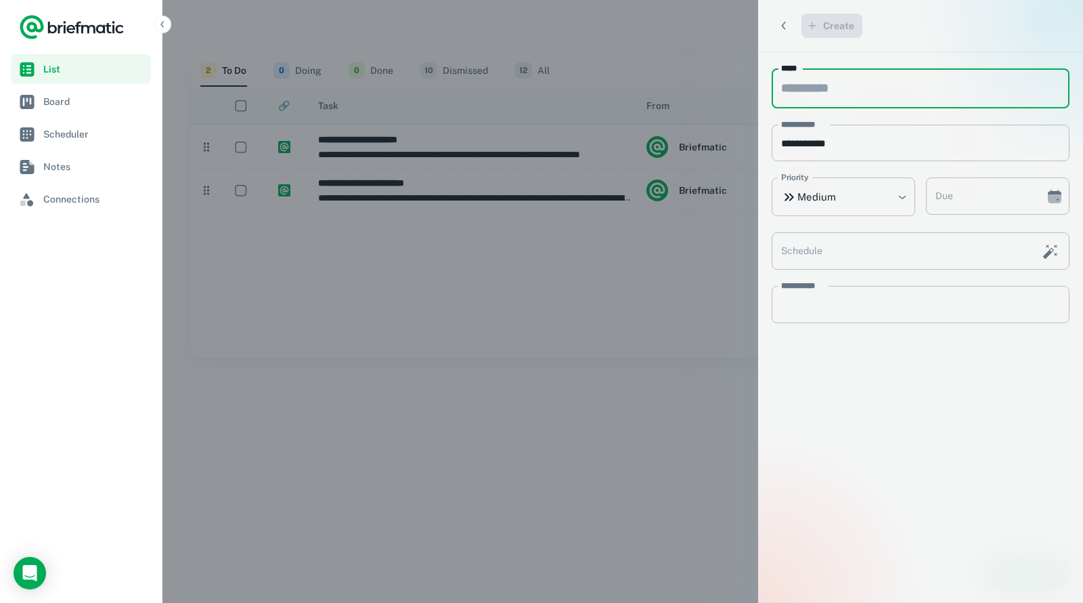
click at [565, 428] on div at bounding box center [541, 301] width 1083 height 603
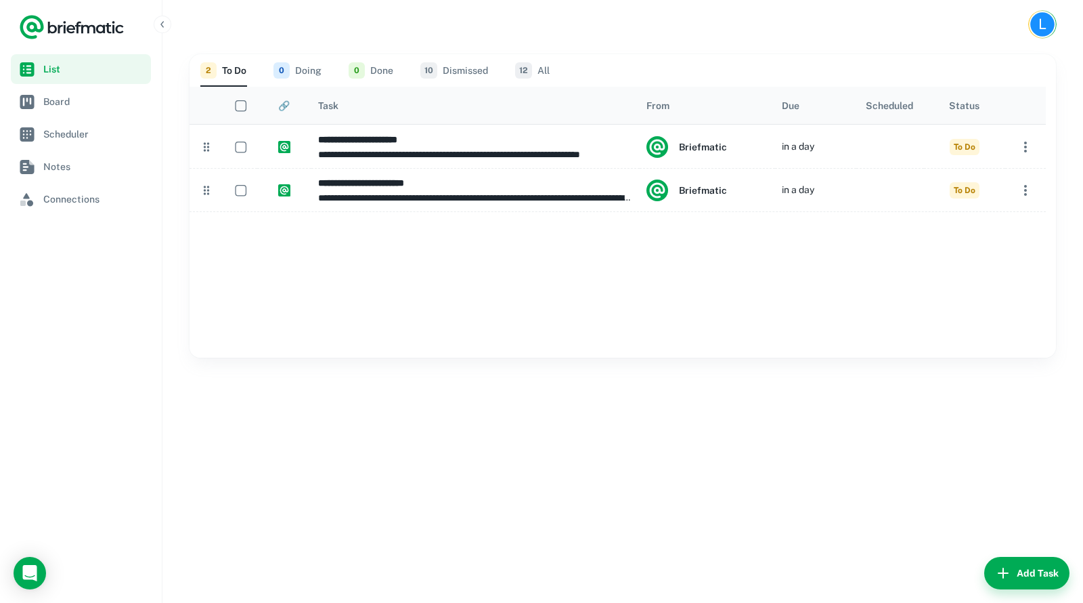
click at [1043, 22] on div "L" at bounding box center [1043, 24] width 24 height 24
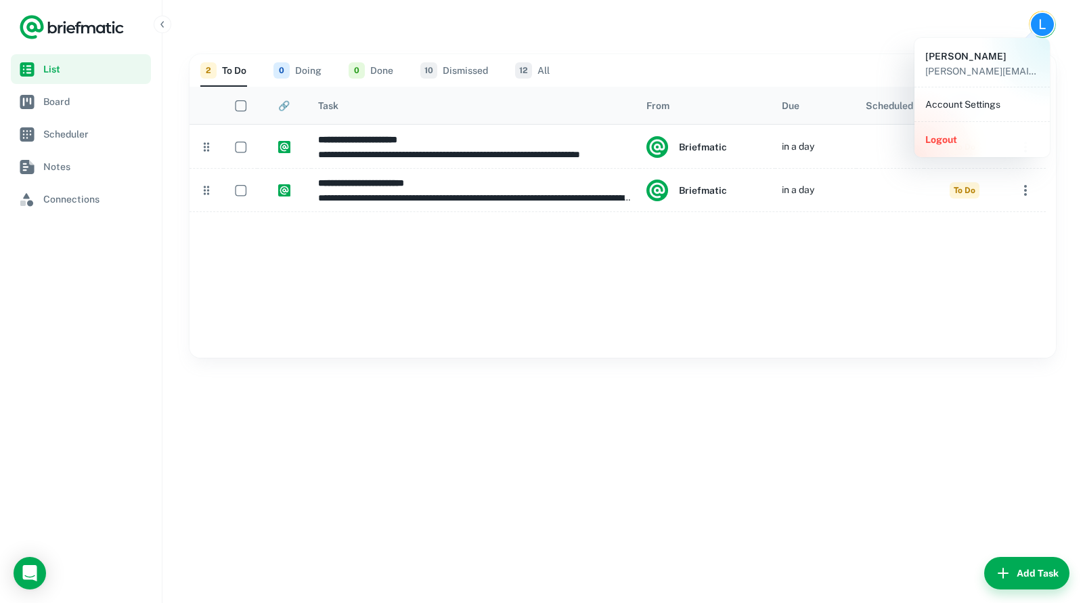
click at [987, 106] on li "Account Settings" at bounding box center [982, 104] width 125 height 23
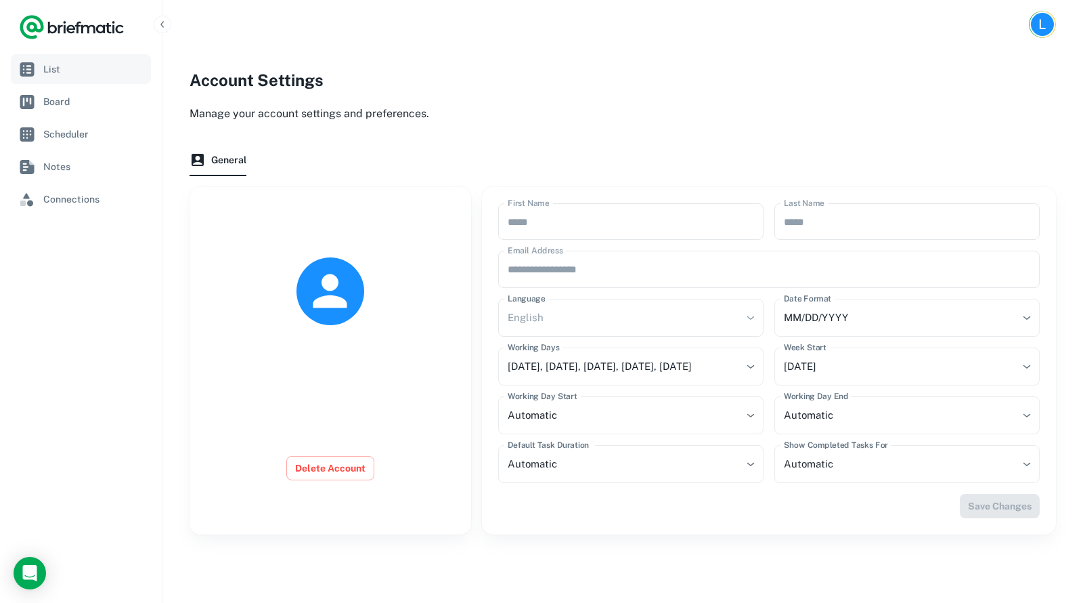
click at [58, 72] on span "List" at bounding box center [94, 69] width 102 height 15
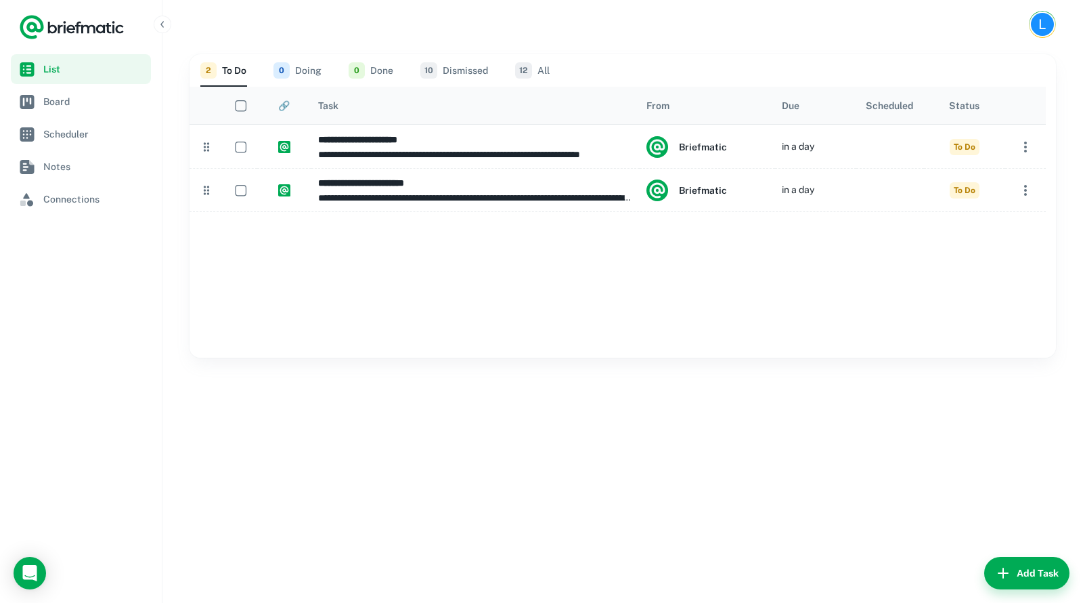
click at [111, 16] on icon "Logo" at bounding box center [72, 27] width 106 height 27
click at [164, 16] on button "button" at bounding box center [163, 25] width 18 height 18
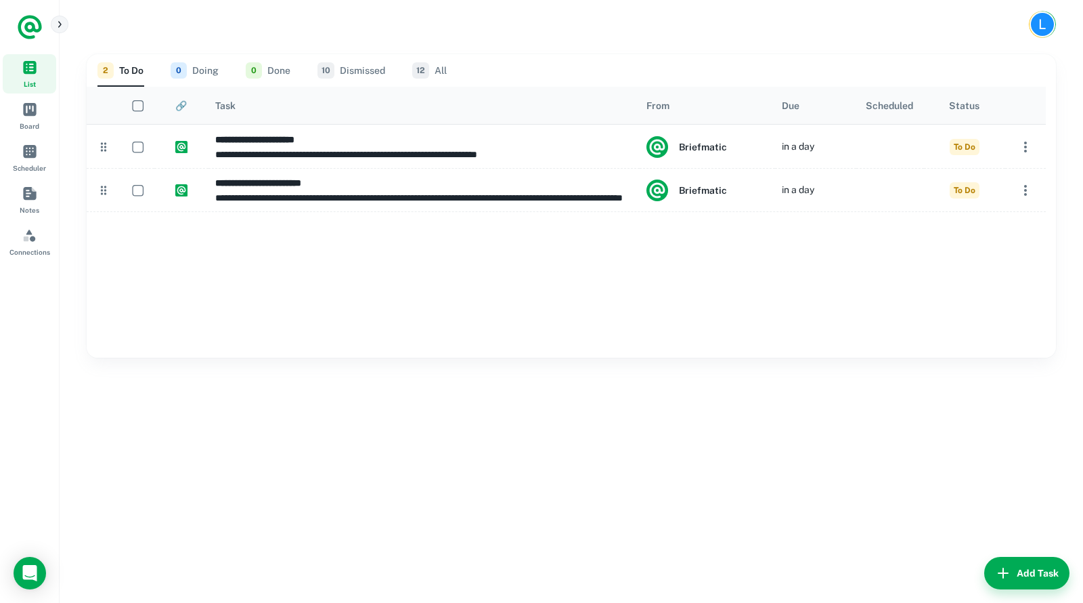
click at [67, 24] on button "button" at bounding box center [60, 25] width 18 height 18
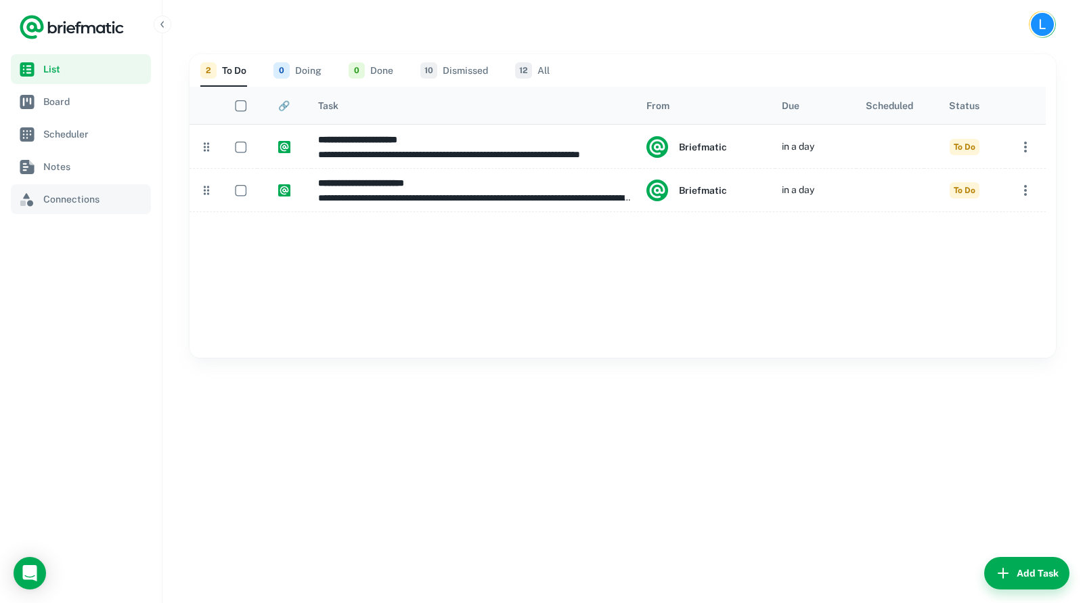
click at [66, 199] on span "Connections" at bounding box center [94, 199] width 102 height 15
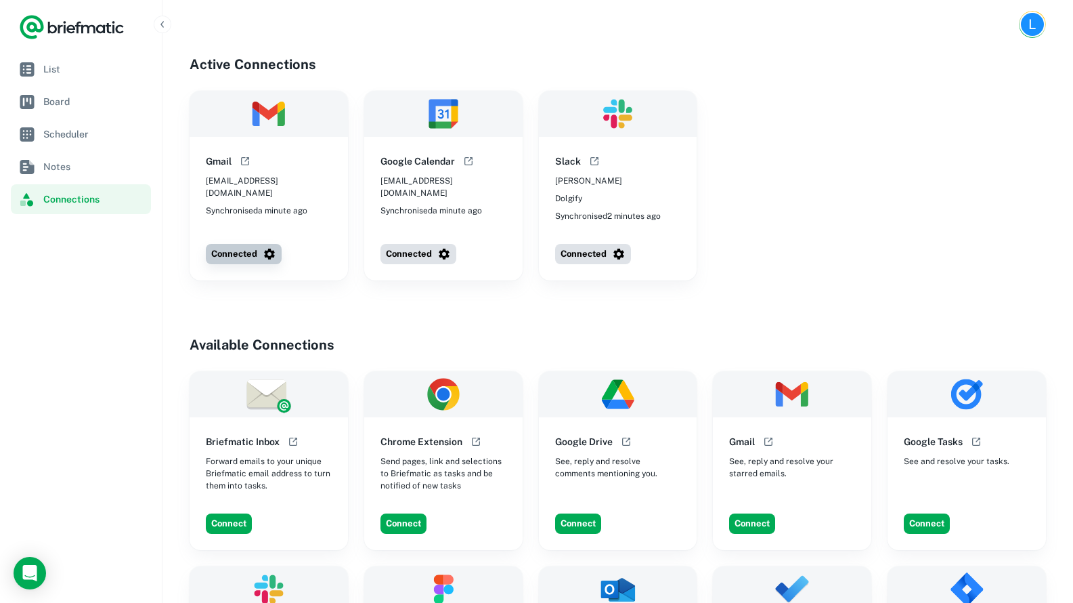
click at [265, 260] on icon "button" at bounding box center [270, 254] width 14 height 14
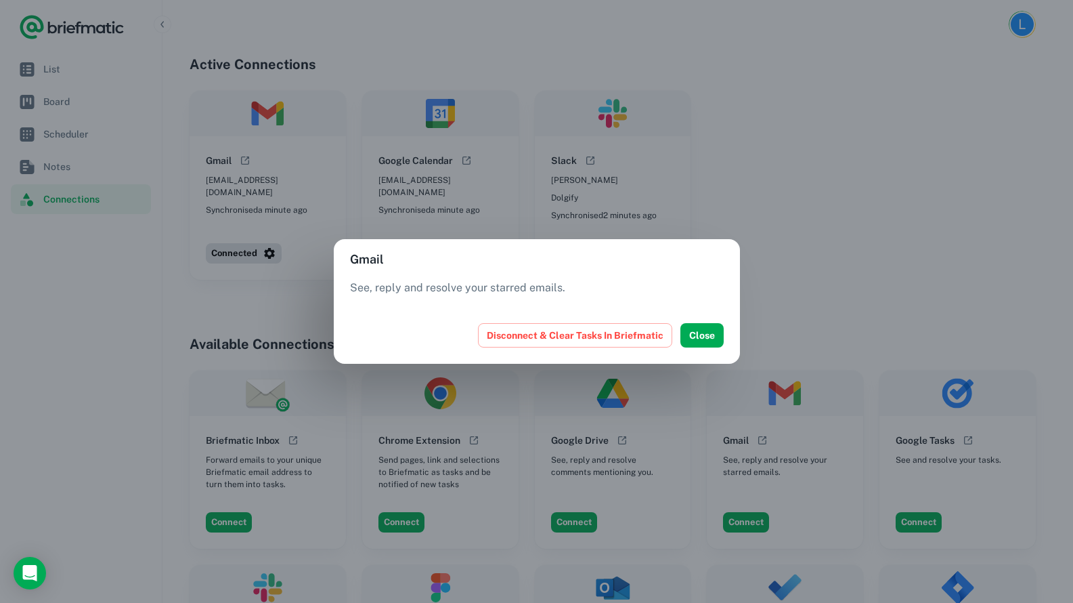
click at [855, 288] on div "Gmail See, reply and resolve your starred emails. Disconnect & Clear Tasks In B…" at bounding box center [536, 301] width 1073 height 603
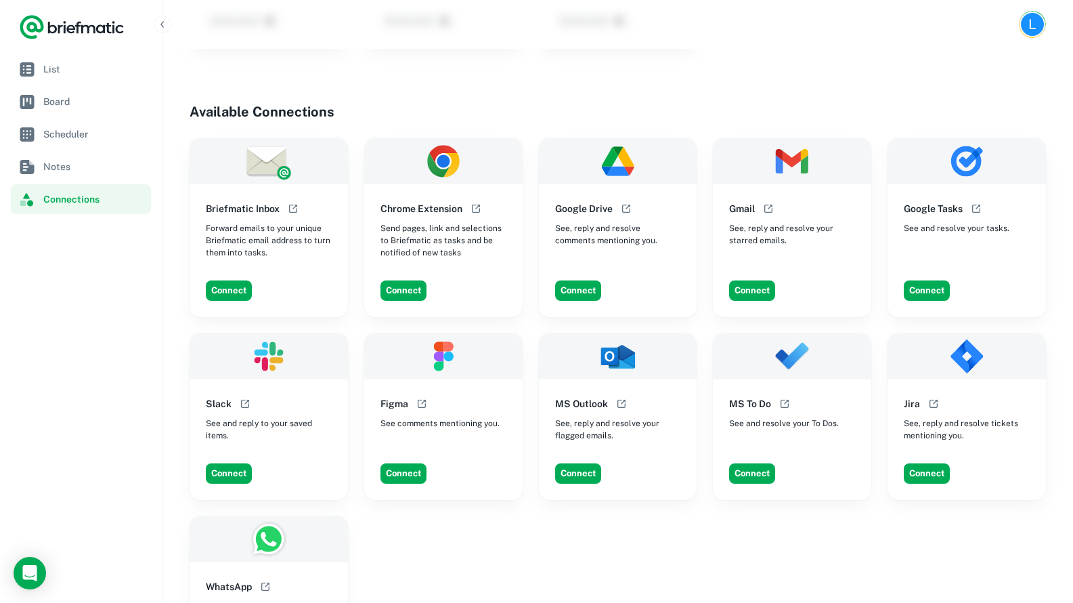
scroll to position [234, 0]
click at [566, 289] on button "Connect" at bounding box center [578, 290] width 46 height 20
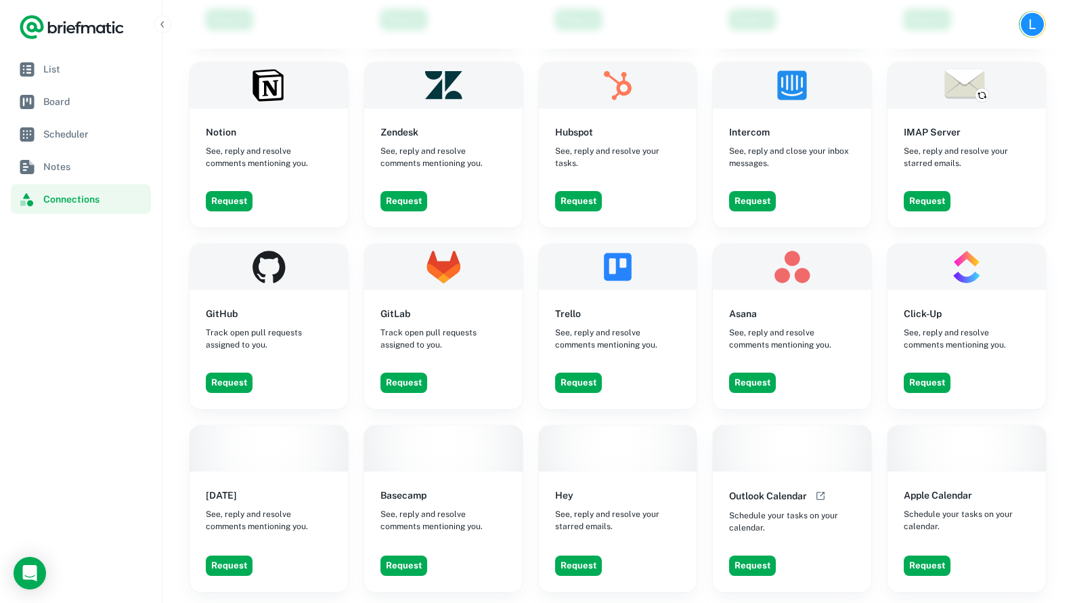
scroll to position [1209, 0]
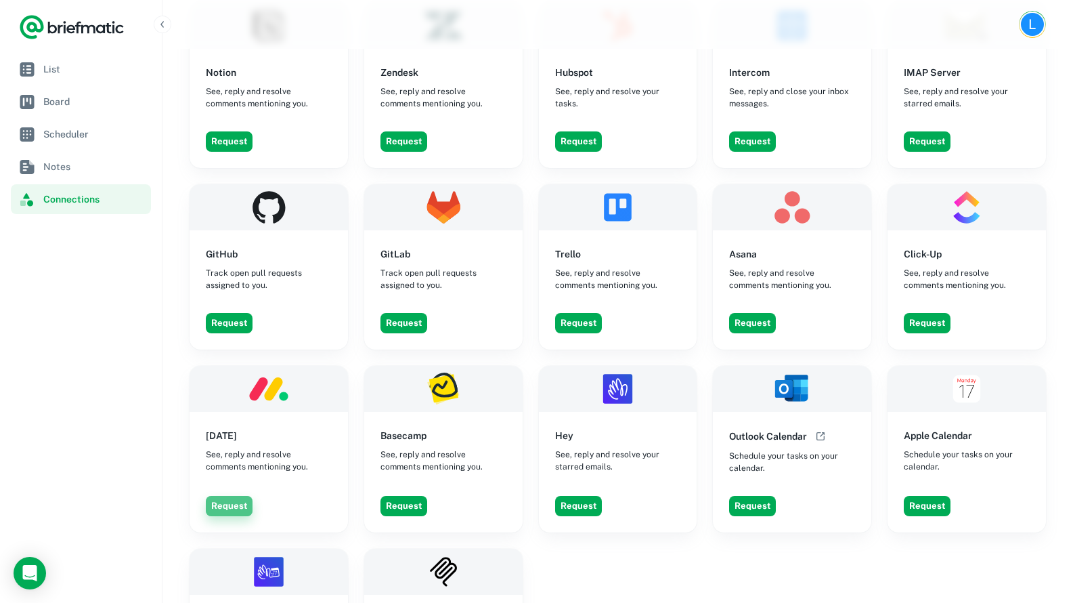
click at [221, 496] on button "Request" at bounding box center [229, 506] width 47 height 20
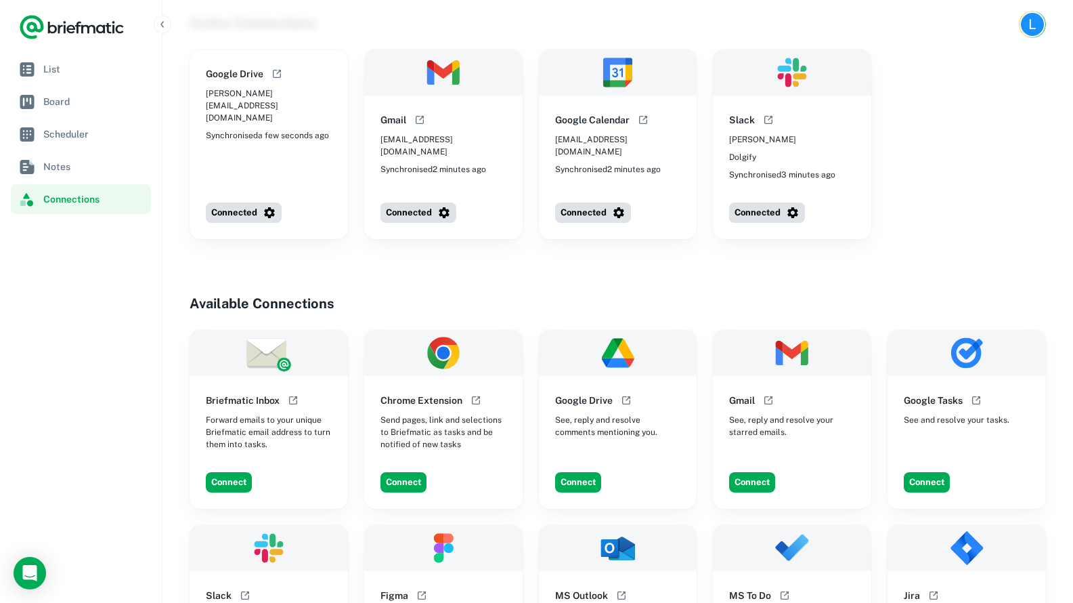
scroll to position [0, 0]
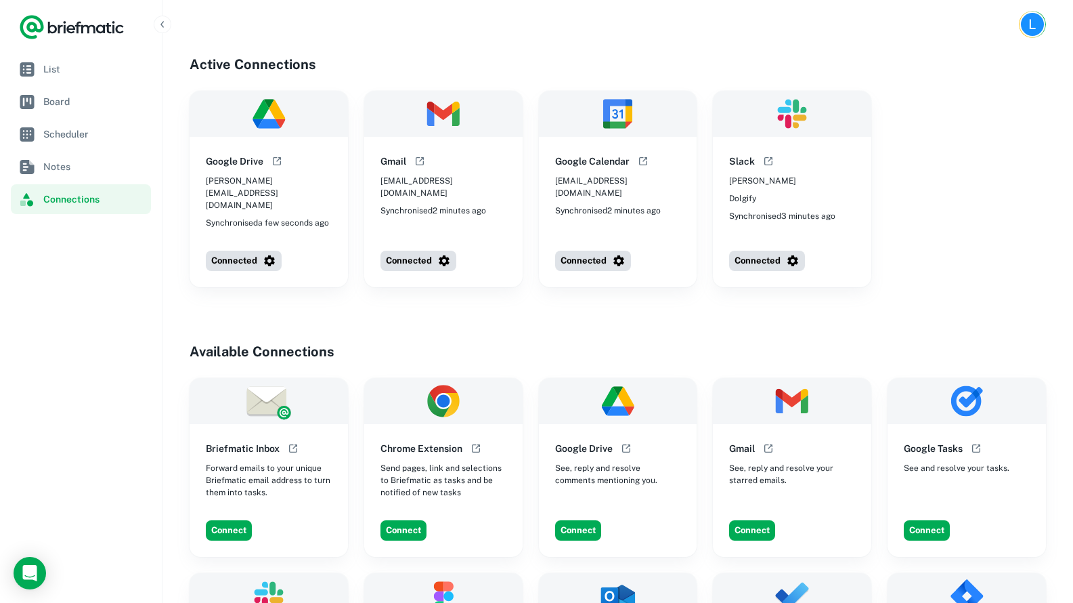
click at [416, 118] on img at bounding box center [443, 114] width 158 height 46
click at [61, 73] on span "List" at bounding box center [94, 69] width 102 height 15
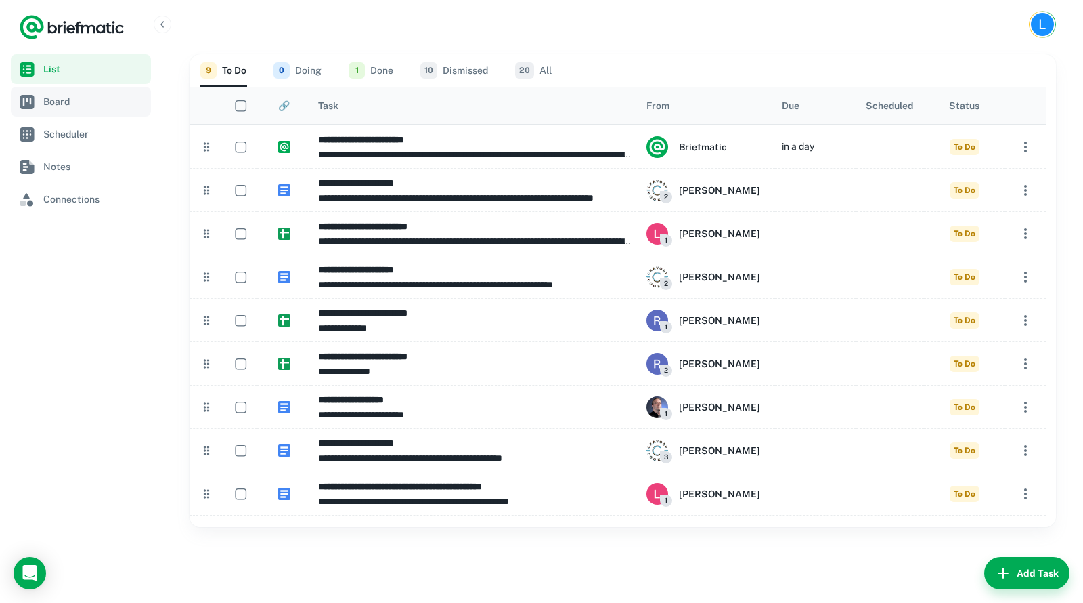
click at [63, 104] on span "Board" at bounding box center [94, 101] width 102 height 15
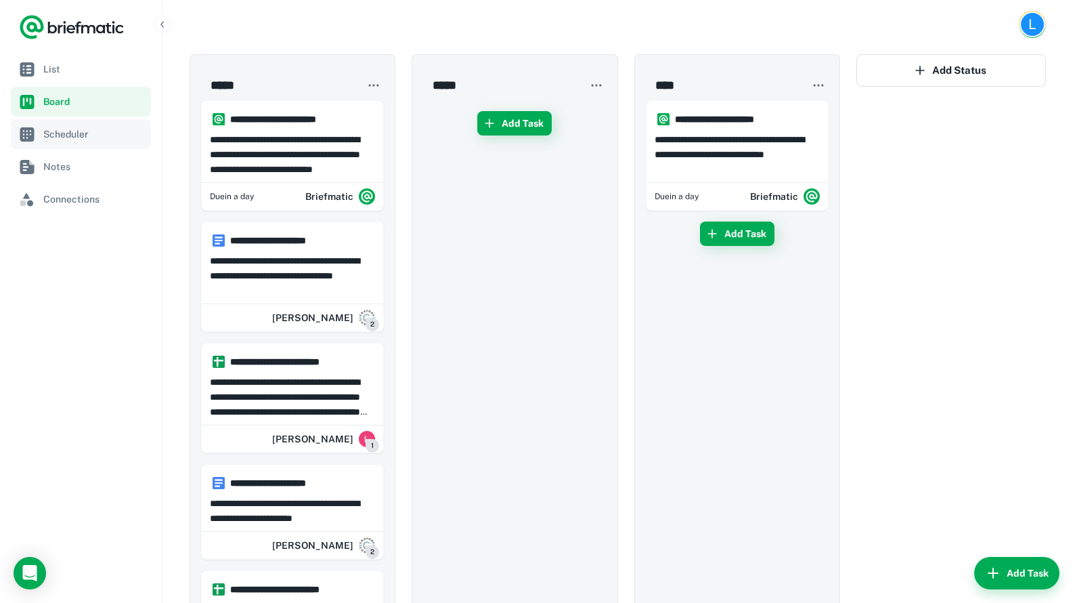
click at [72, 131] on span "Scheduler" at bounding box center [94, 134] width 102 height 15
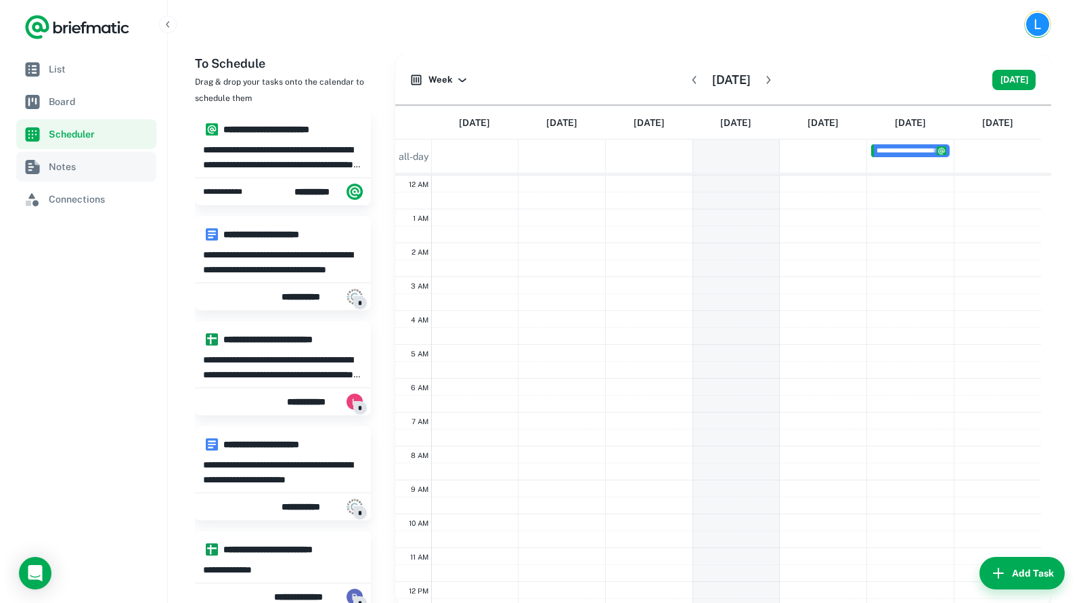
scroll to position [204, 0]
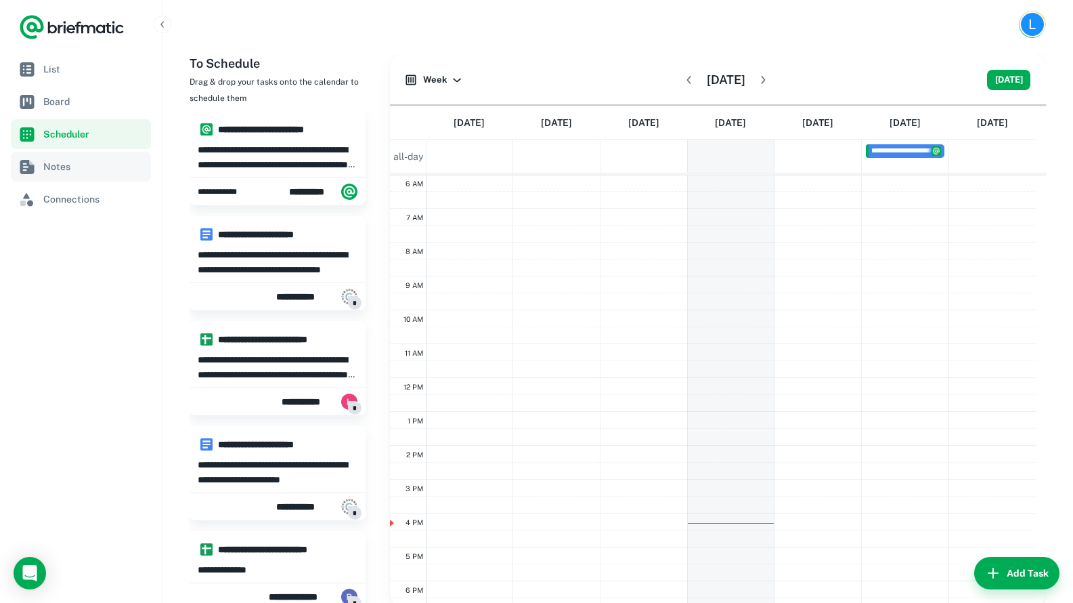
click at [87, 175] on link "Notes" at bounding box center [81, 167] width 140 height 30
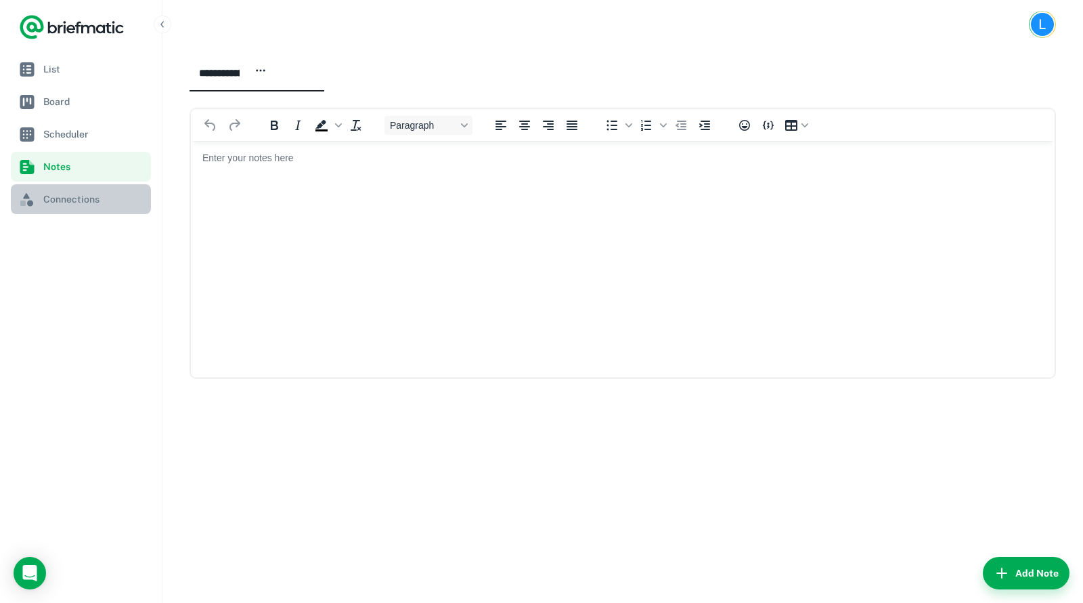
click at [83, 195] on span "Connections" at bounding box center [94, 199] width 102 height 15
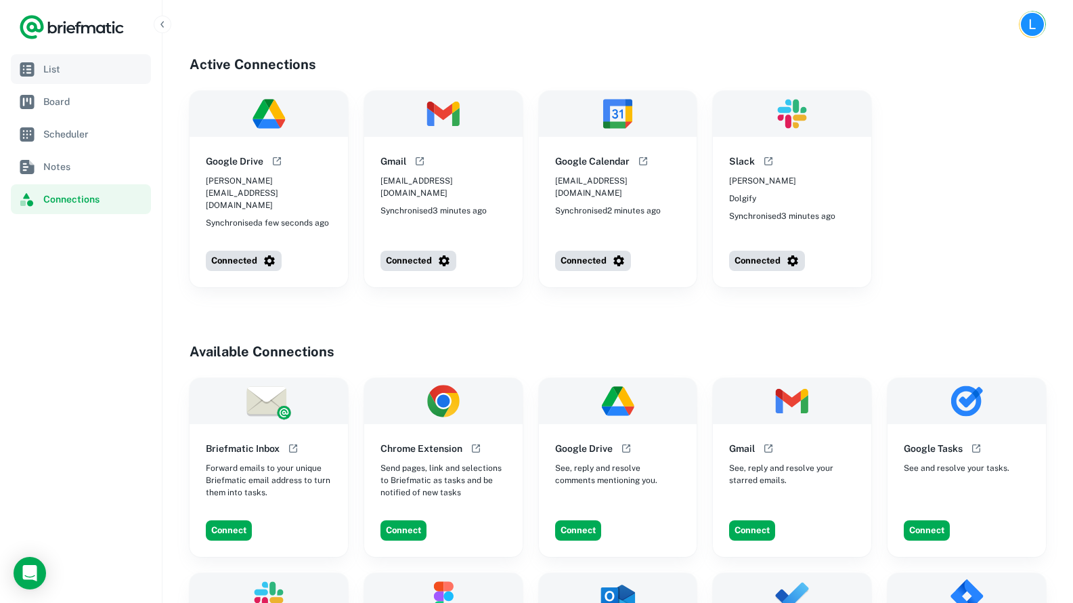
click at [50, 73] on span "List" at bounding box center [94, 69] width 102 height 15
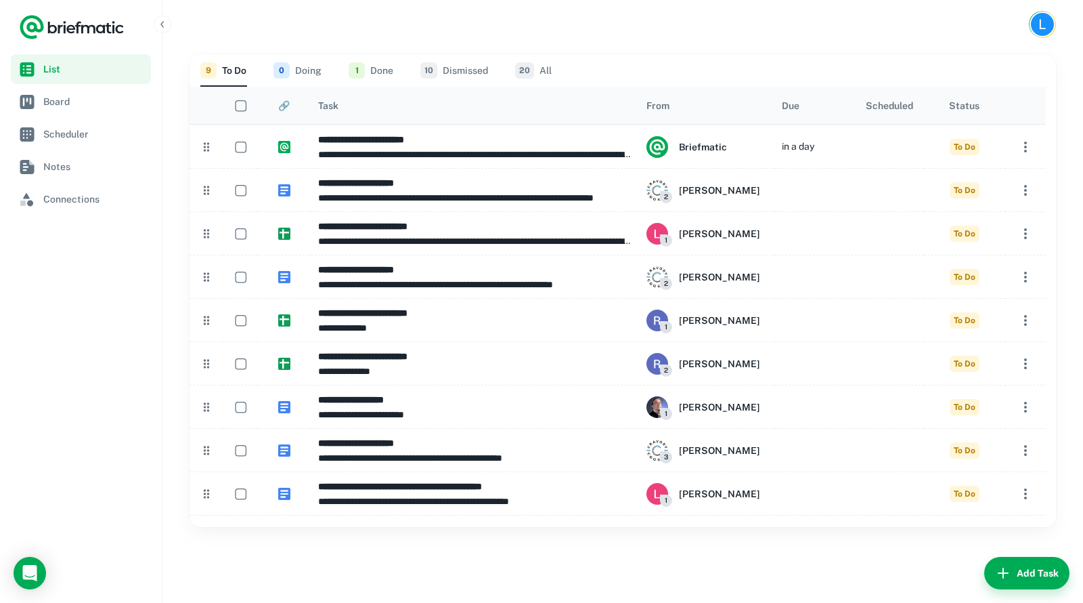
click at [31, 573] on icon "Load Chat" at bounding box center [29, 572] width 11 height 9
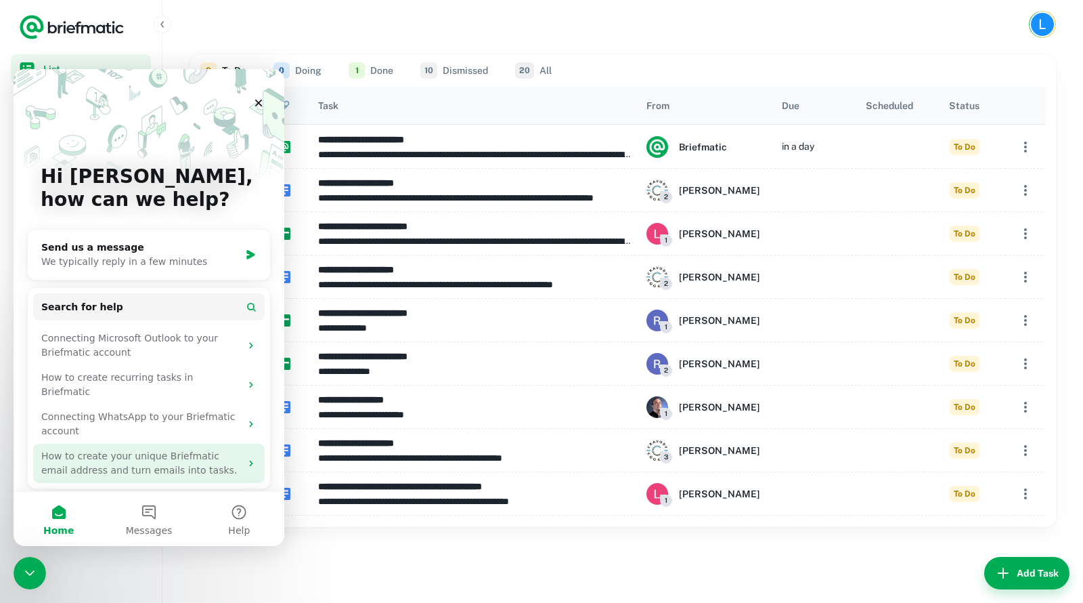
click at [167, 458] on div "How to create your unique Briefmatic email address and turn emails into tasks." at bounding box center [140, 463] width 199 height 28
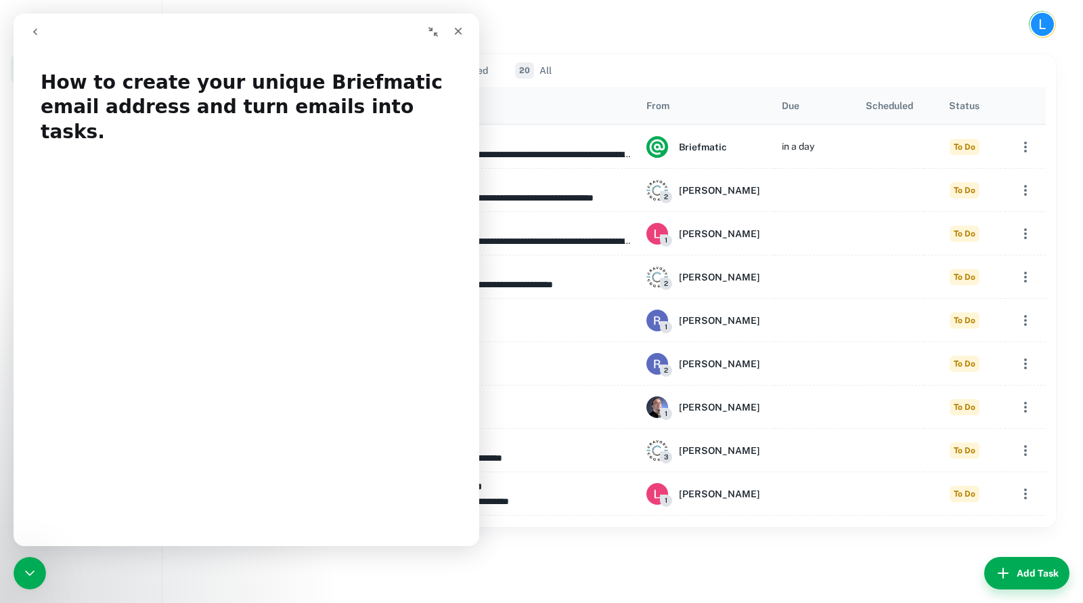
click at [41, 28] on button "go back" at bounding box center [35, 32] width 26 height 26
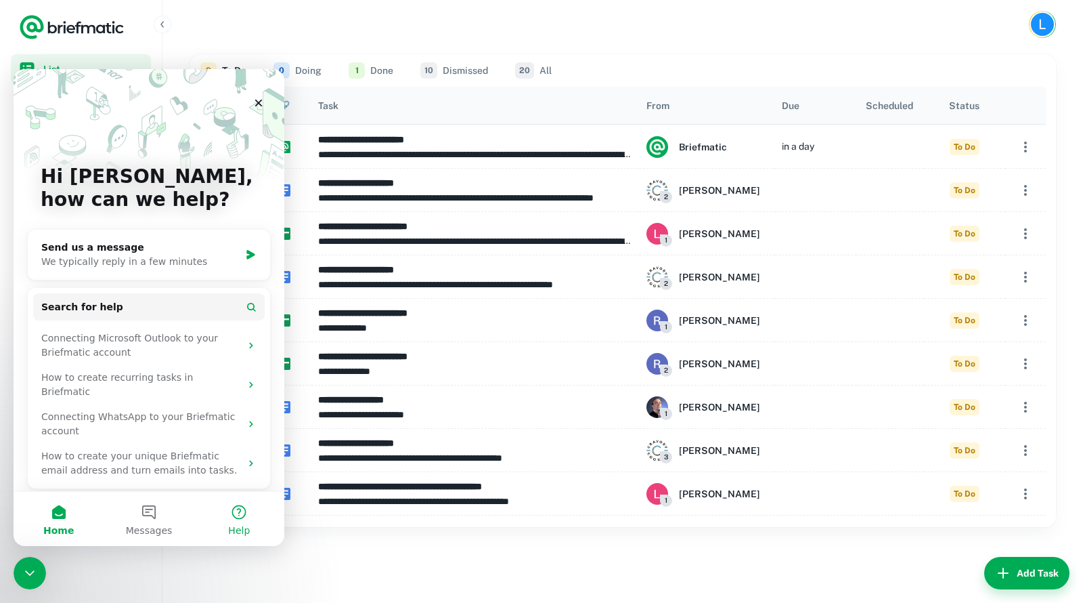
click at [224, 511] on button "Help" at bounding box center [239, 519] width 90 height 54
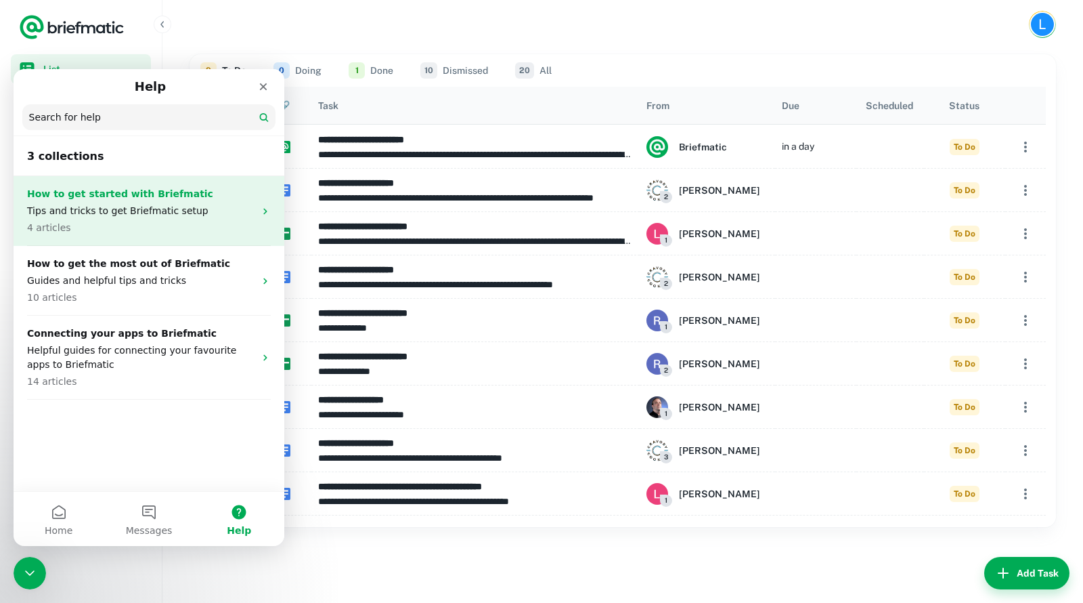
click at [145, 202] on div "How to get started with Briefmatic Tips and tricks to get Briefmatic setup 4 ar…" at bounding box center [141, 211] width 228 height 48
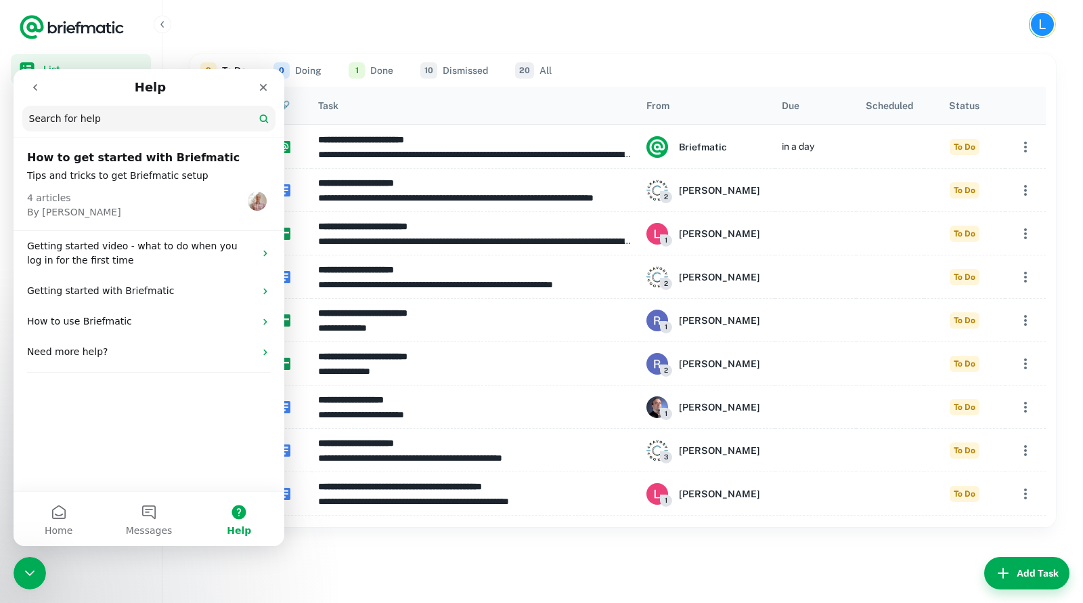
click at [240, 507] on button "Help" at bounding box center [239, 519] width 90 height 54
click at [246, 522] on button "Help" at bounding box center [239, 519] width 90 height 54
click at [167, 320] on p "How to use Briefmatic" at bounding box center [141, 321] width 228 height 14
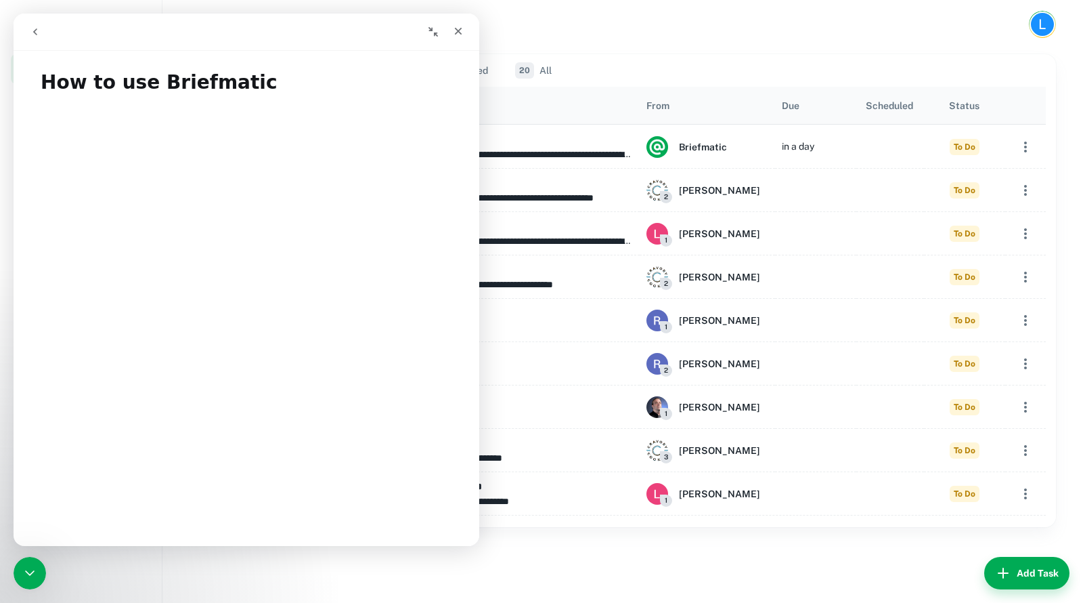
click at [40, 32] on icon "go back" at bounding box center [35, 31] width 11 height 11
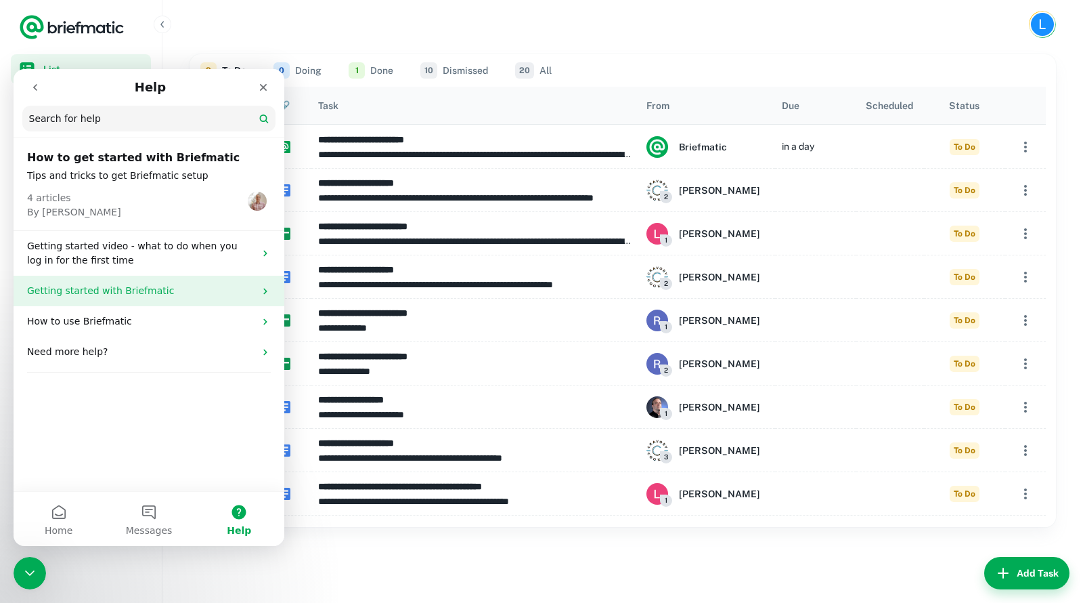
click at [118, 290] on p "Getting started with Briefmatic" at bounding box center [141, 291] width 228 height 14
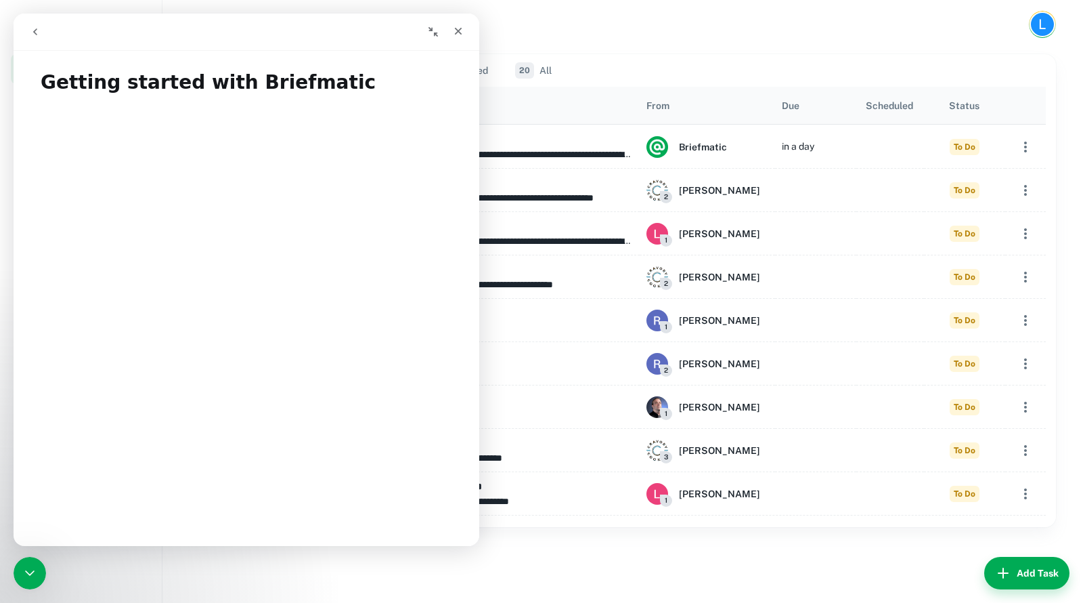
click at [43, 33] on button "go back" at bounding box center [35, 32] width 26 height 26
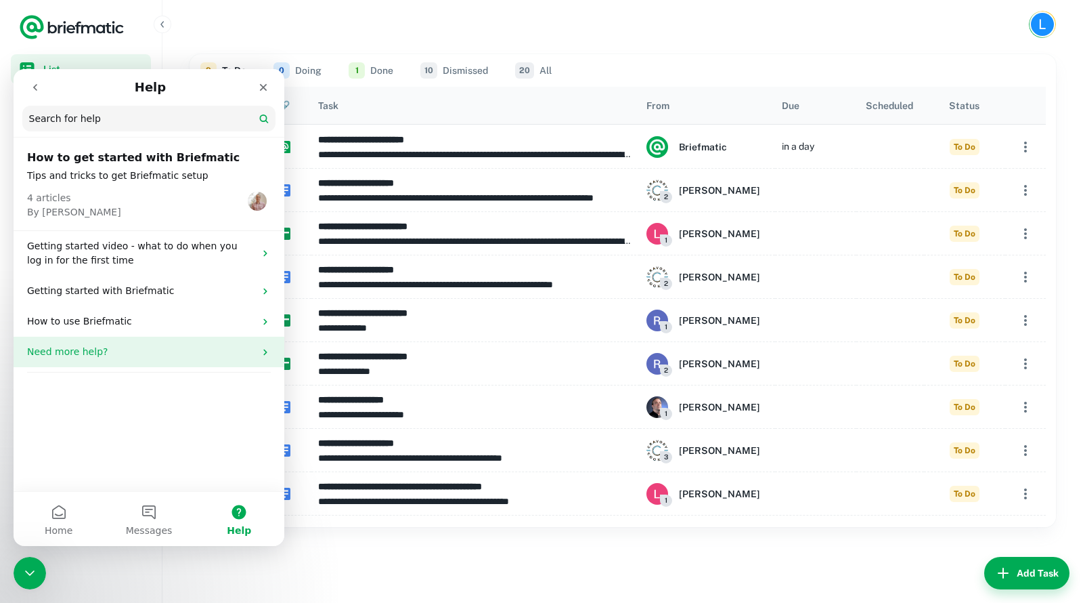
click at [182, 355] on p "Need more help?" at bounding box center [141, 352] width 228 height 14
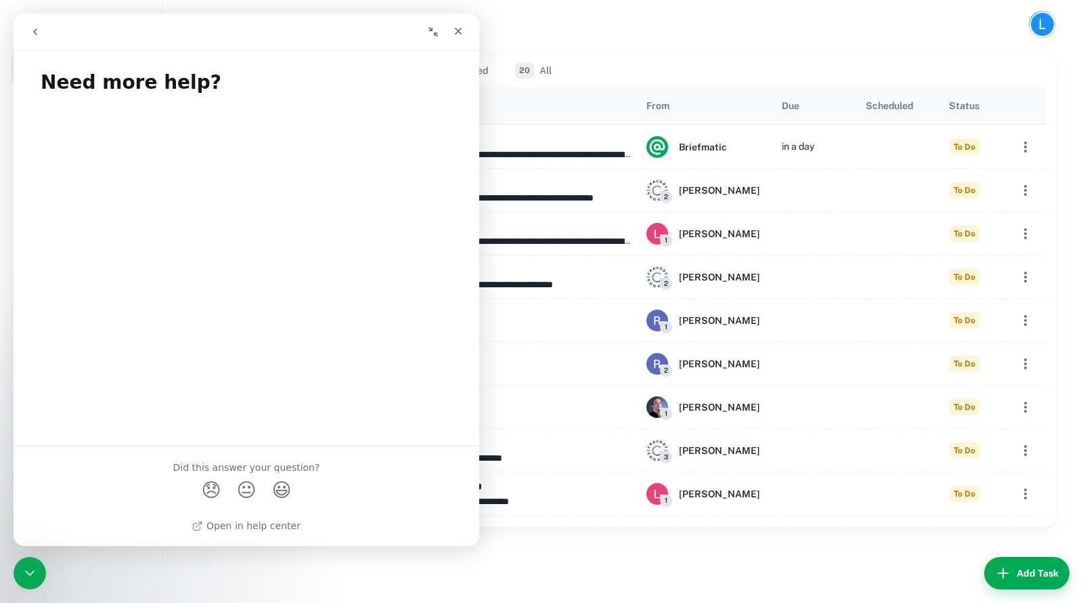
click at [43, 35] on button "go back" at bounding box center [35, 32] width 26 height 26
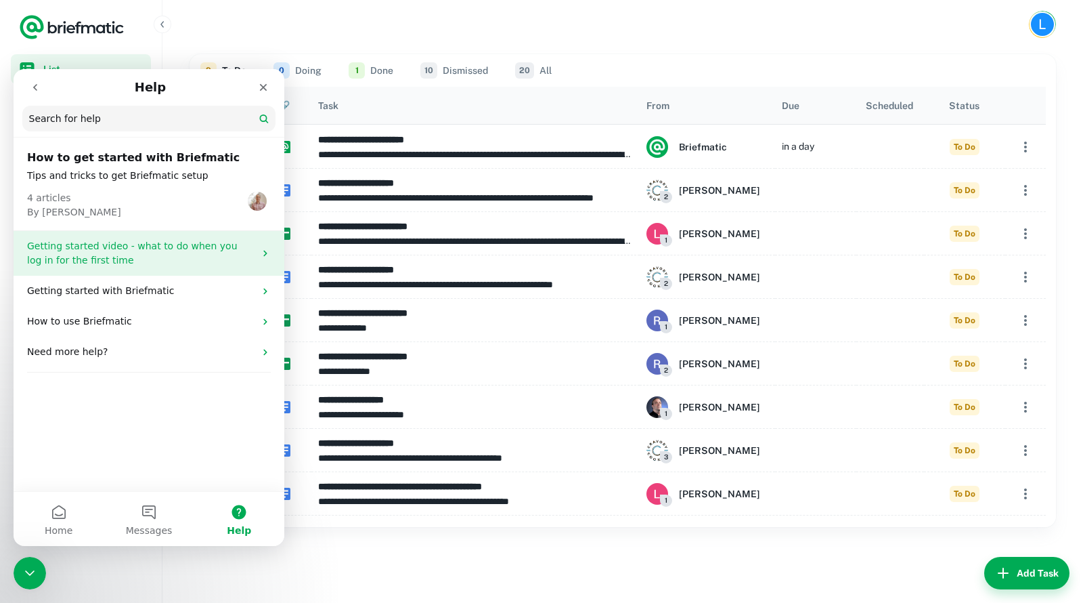
click at [136, 258] on p "Getting started video - what to do when you log in for the first time" at bounding box center [141, 253] width 228 height 28
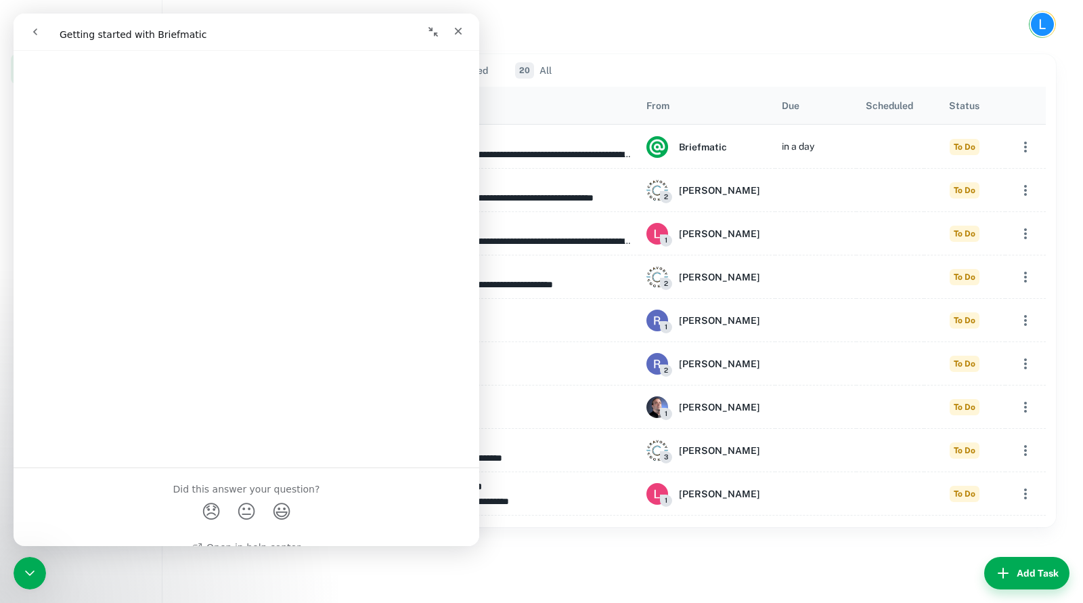
scroll to position [326, 0]
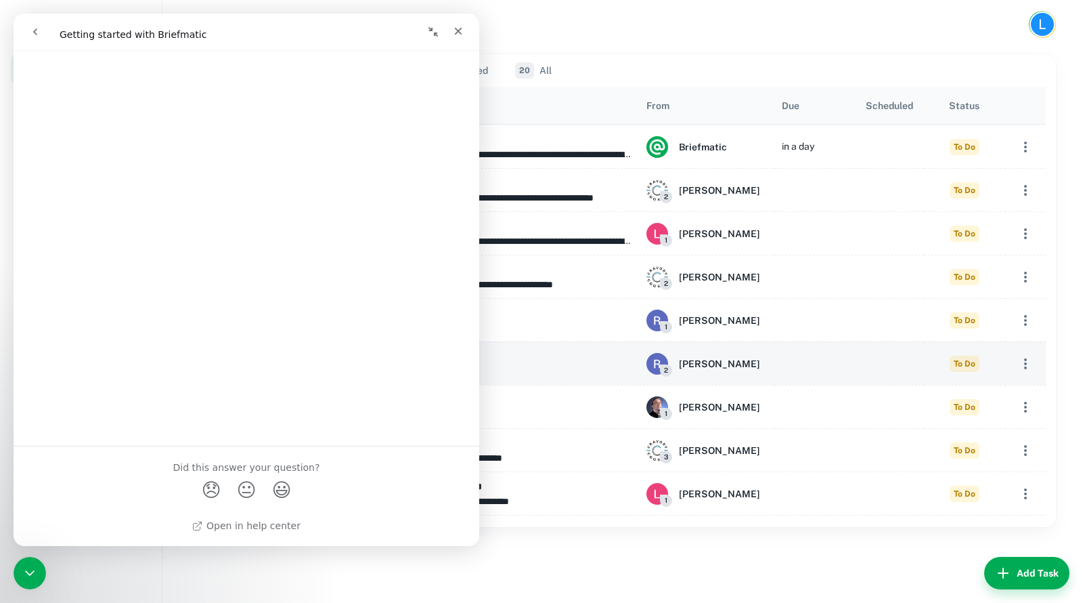
click at [554, 375] on p "**********" at bounding box center [475, 371] width 315 height 15
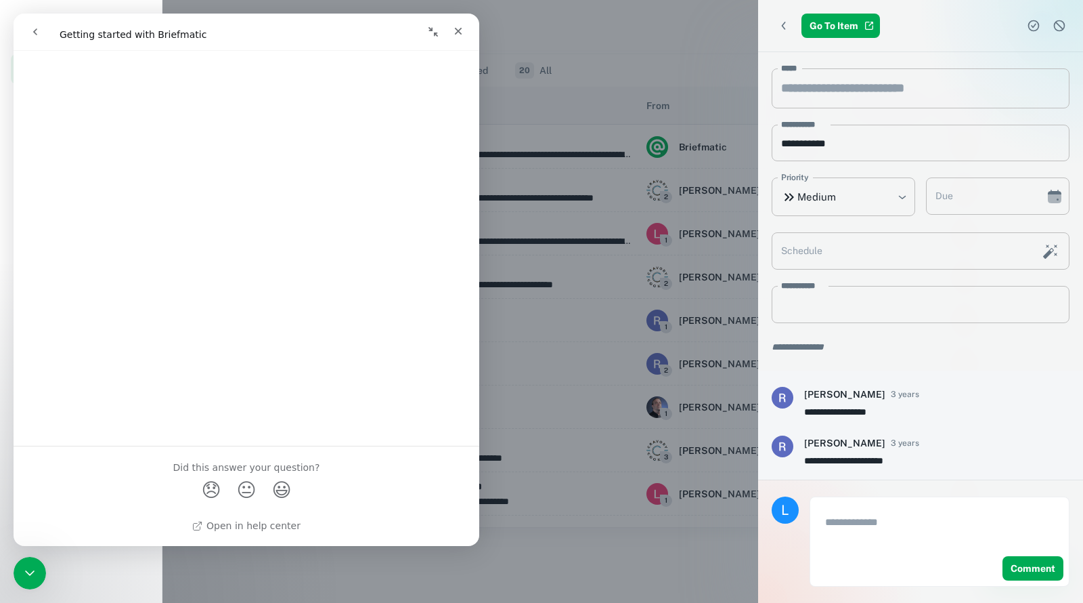
click at [500, 350] on div at bounding box center [541, 301] width 1083 height 603
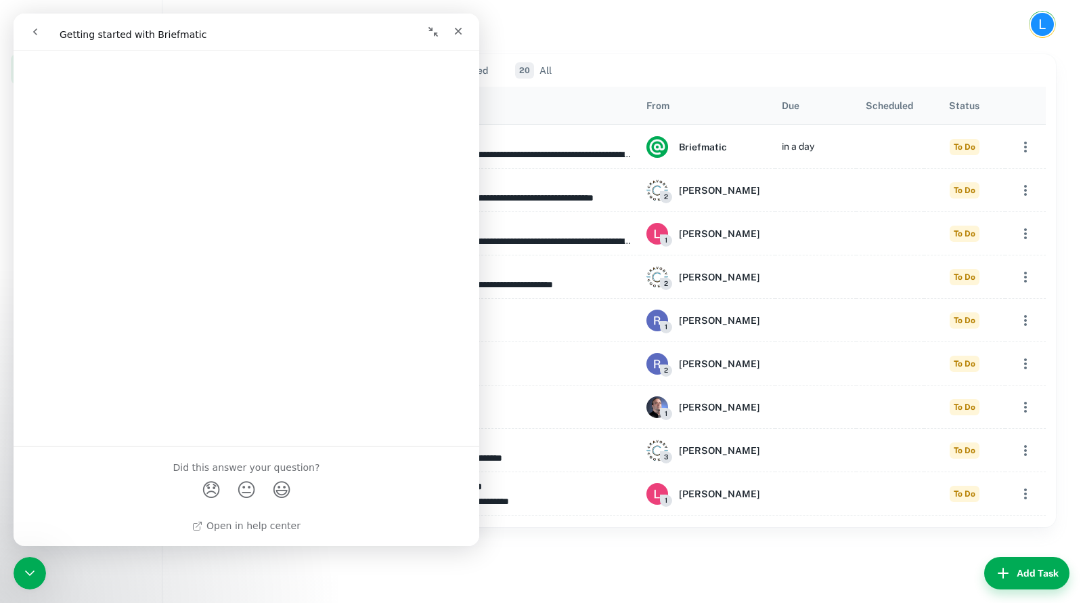
click at [500, 350] on h6 "**********" at bounding box center [475, 356] width 315 height 15
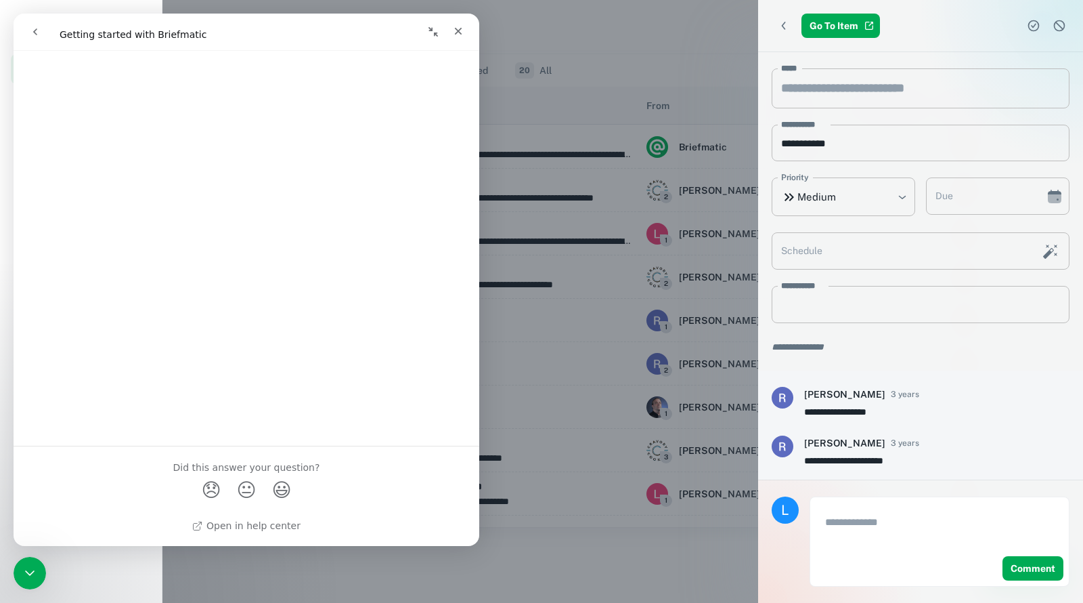
click at [634, 70] on div at bounding box center [541, 301] width 1083 height 603
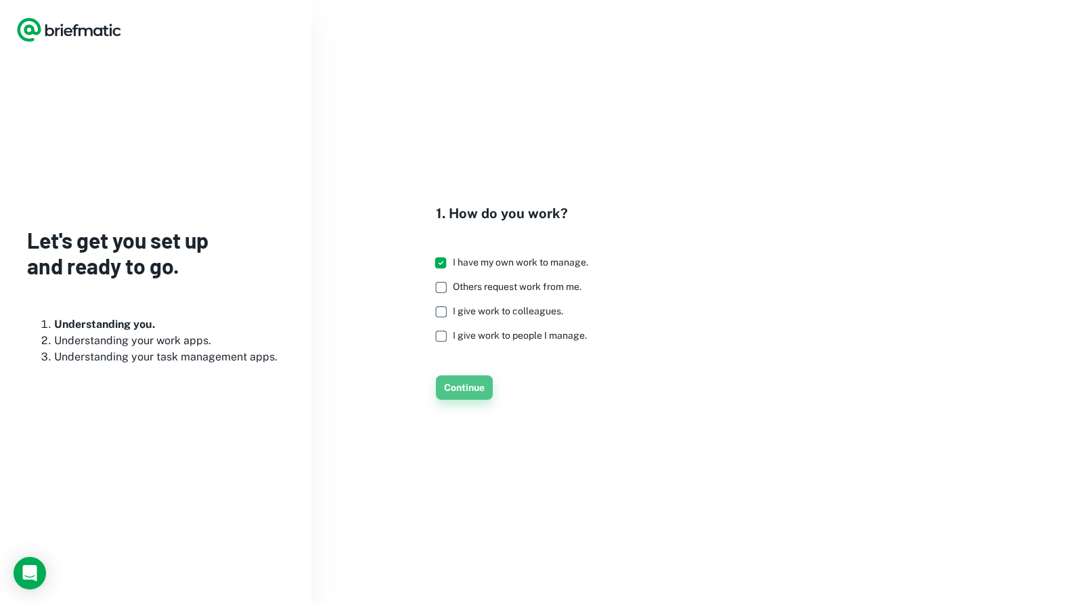
click at [469, 385] on button "Continue" at bounding box center [464, 387] width 57 height 24
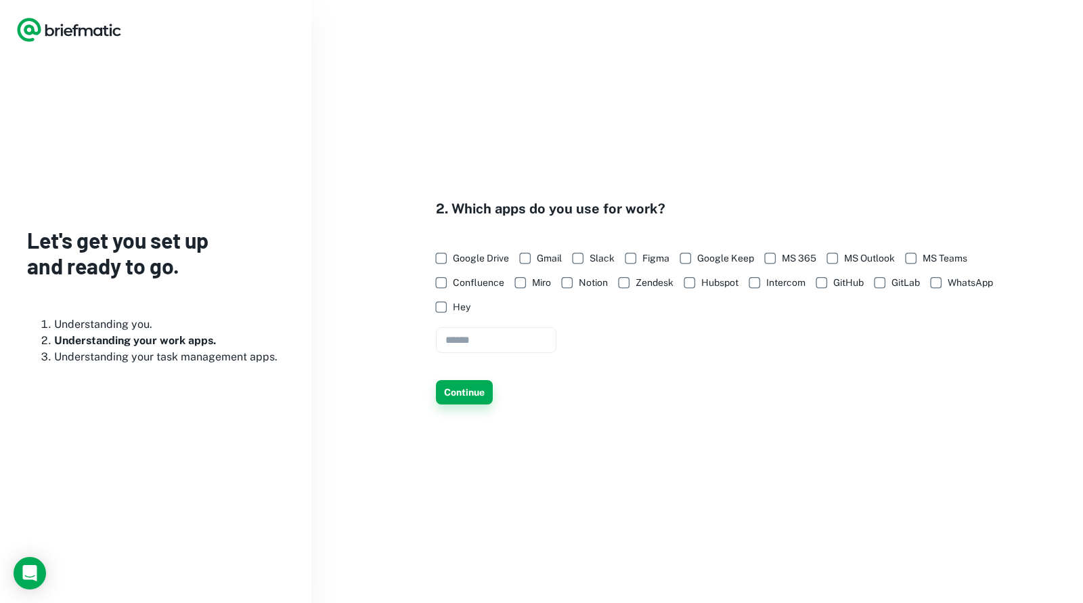
click at [469, 384] on button "Continue" at bounding box center [464, 392] width 57 height 24
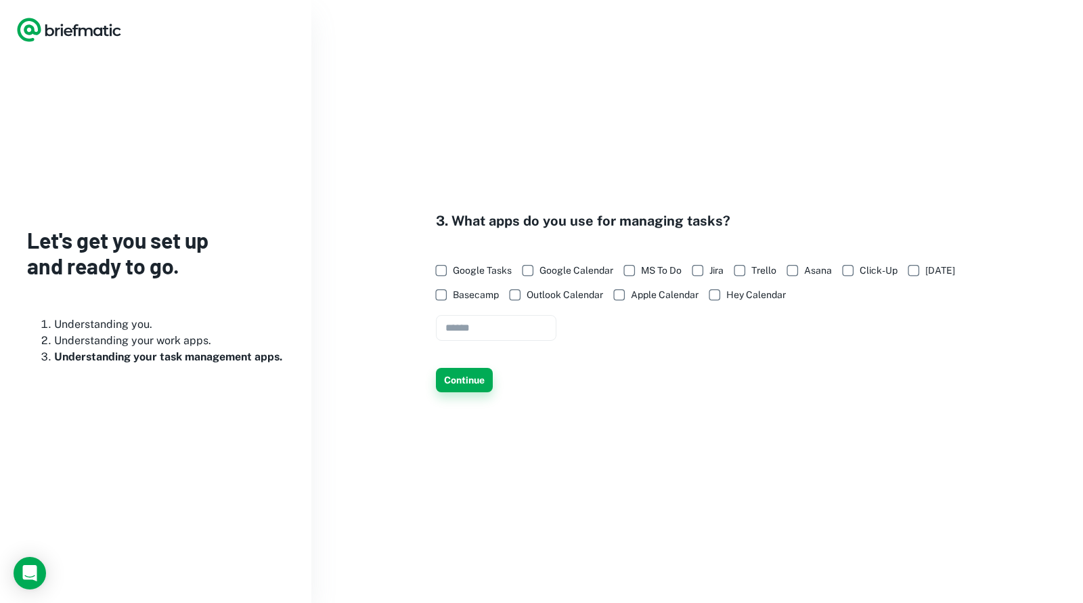
click at [473, 378] on button "Continue" at bounding box center [464, 380] width 57 height 24
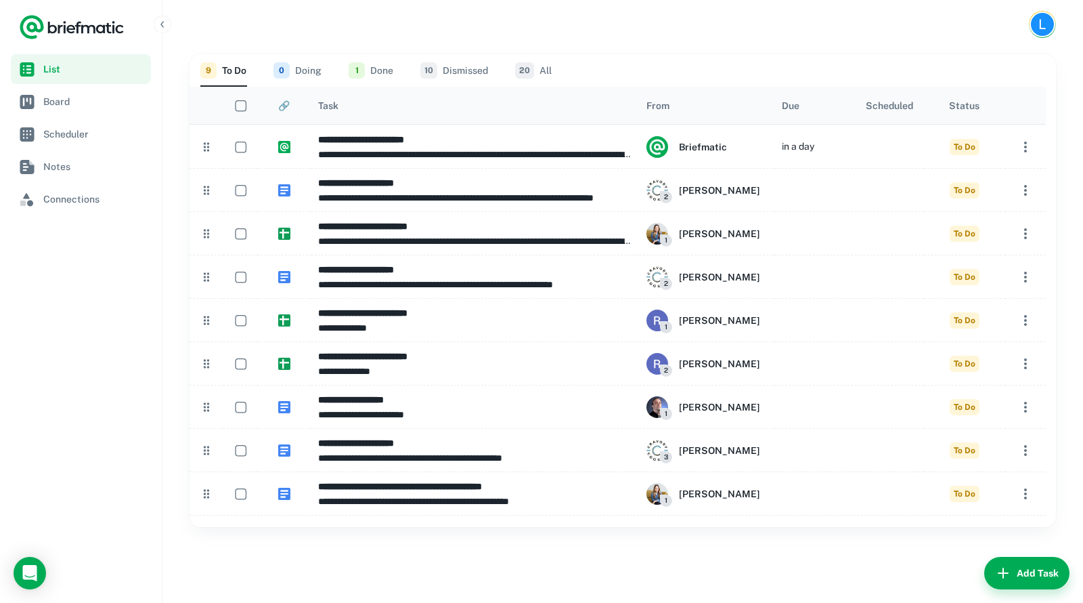
click at [465, 74] on button "10 Dismissed" at bounding box center [454, 70] width 68 height 33
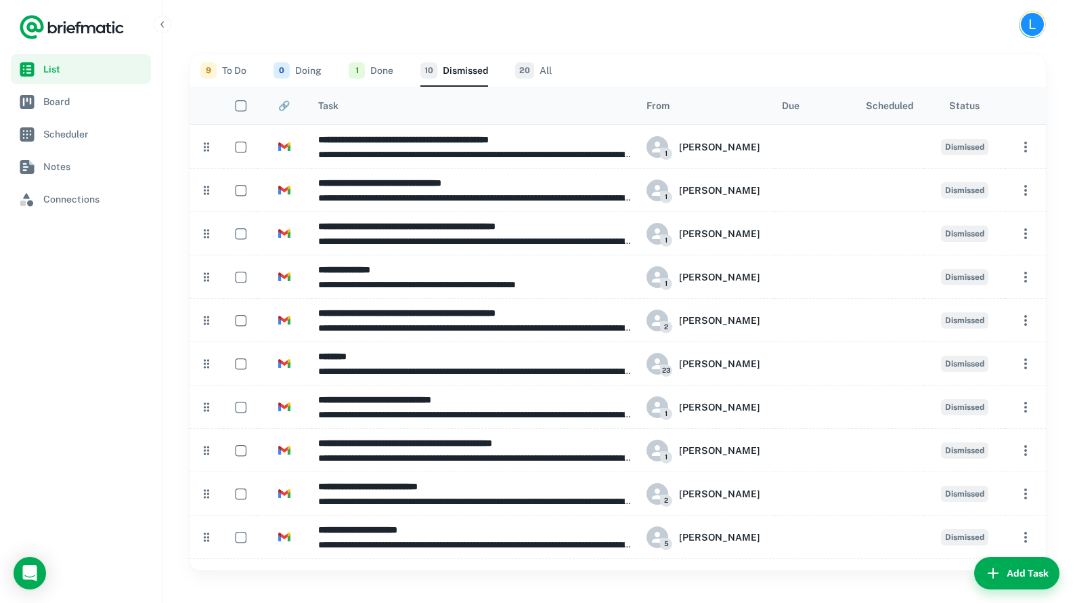
click at [523, 73] on span "20" at bounding box center [524, 70] width 19 height 16
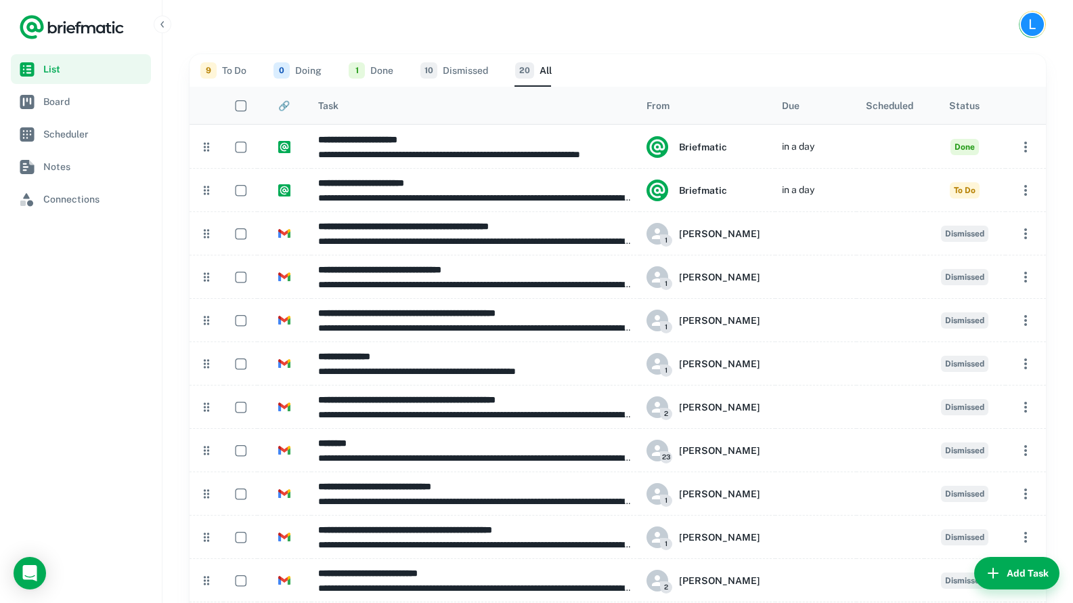
click at [529, 69] on span "20" at bounding box center [524, 70] width 19 height 16
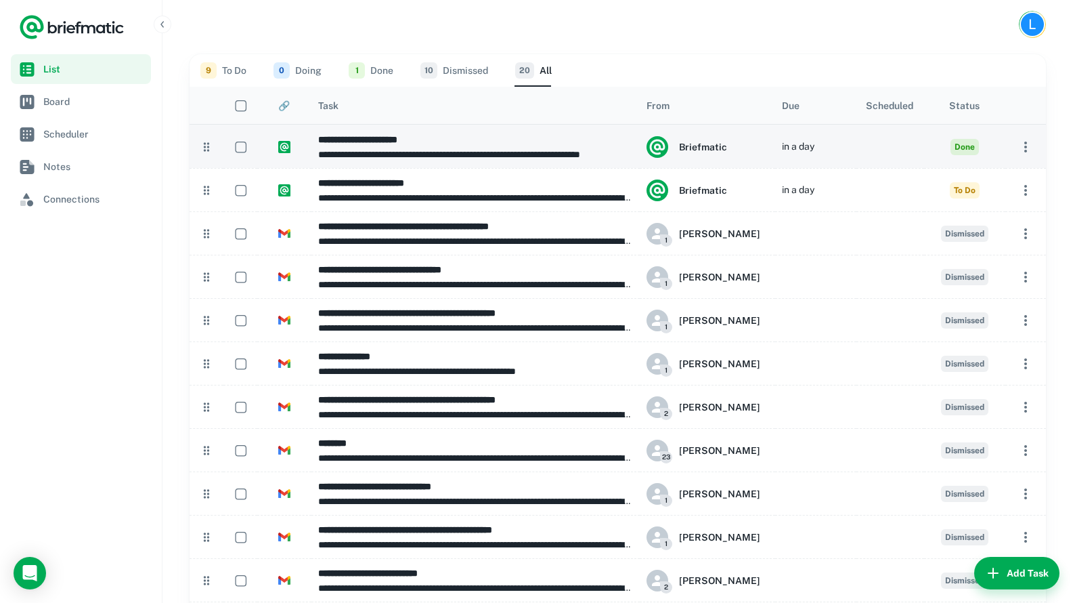
click at [475, 138] on h6 "**********" at bounding box center [475, 139] width 315 height 15
type input "**********"
type textarea "**********"
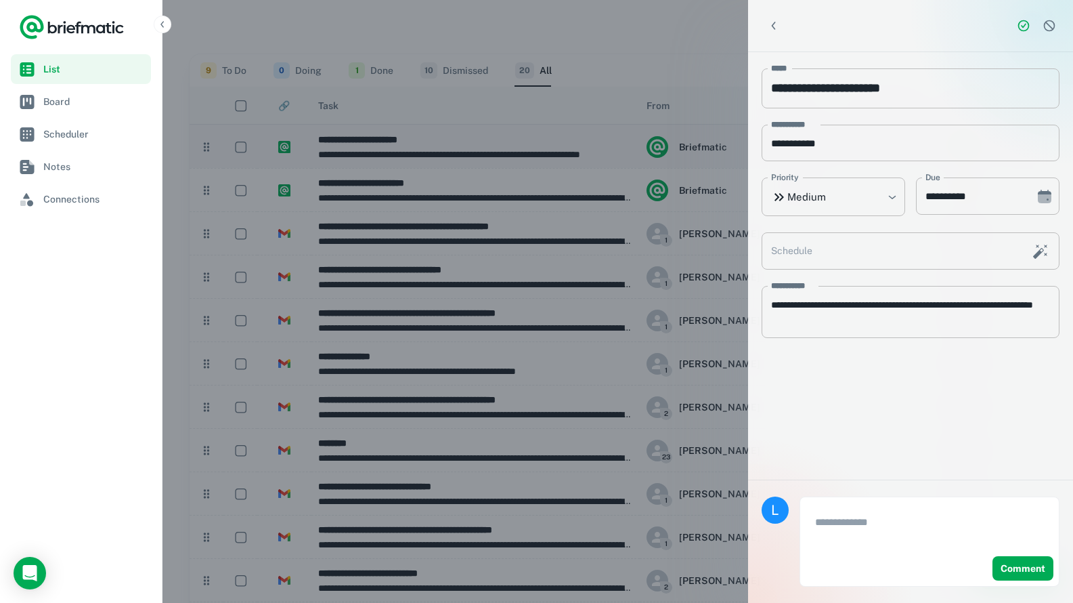
type input "**********"
click at [475, 139] on div at bounding box center [536, 301] width 1073 height 603
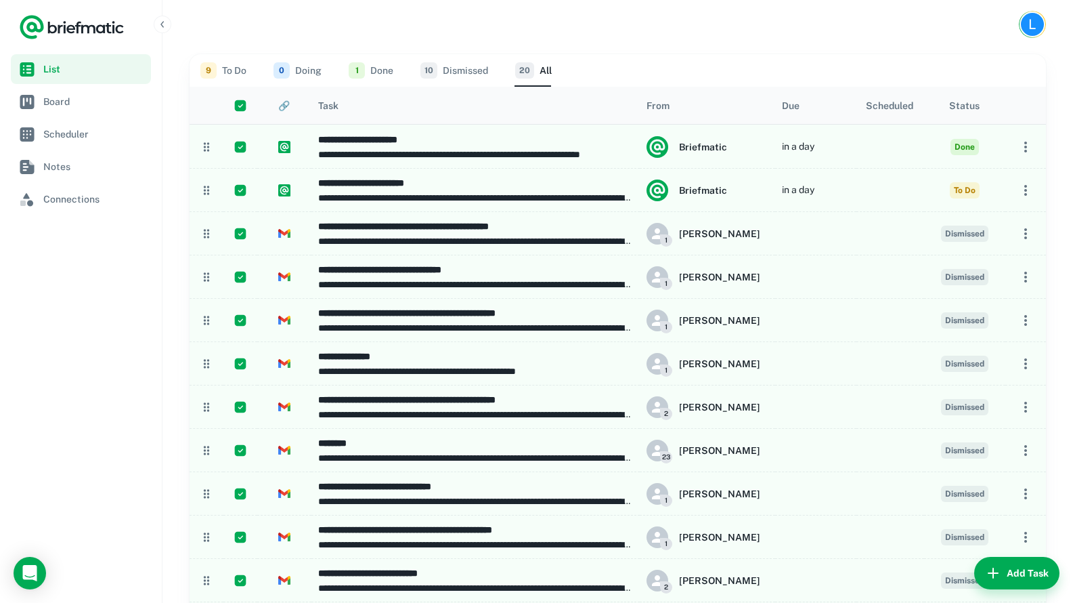
click at [278, 104] on div "🔗" at bounding box center [284, 105] width 12 height 11
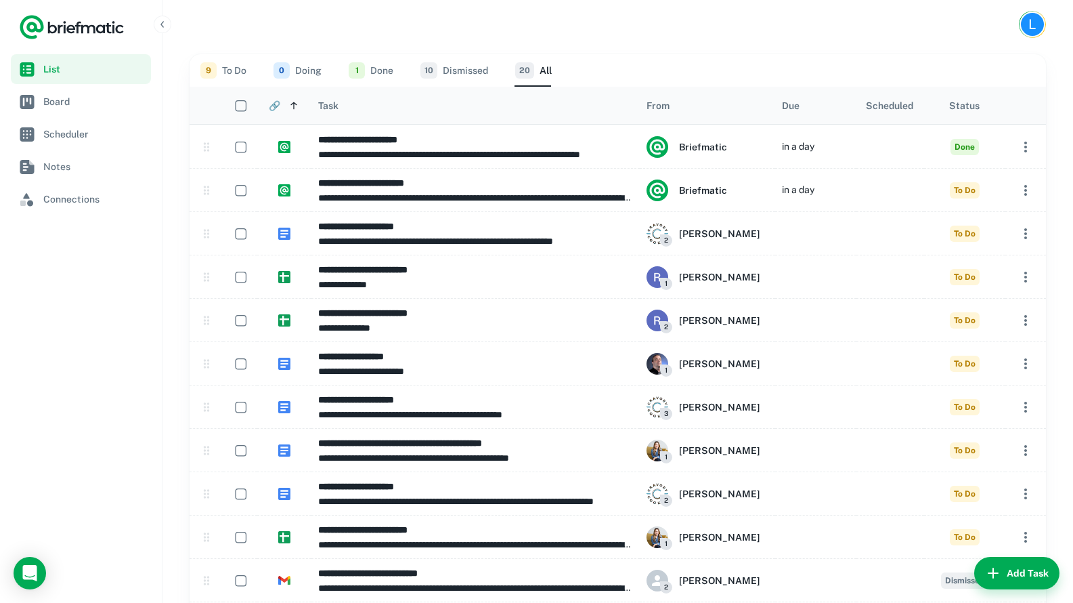
click at [278, 104] on div "🔗" at bounding box center [275, 105] width 12 height 11
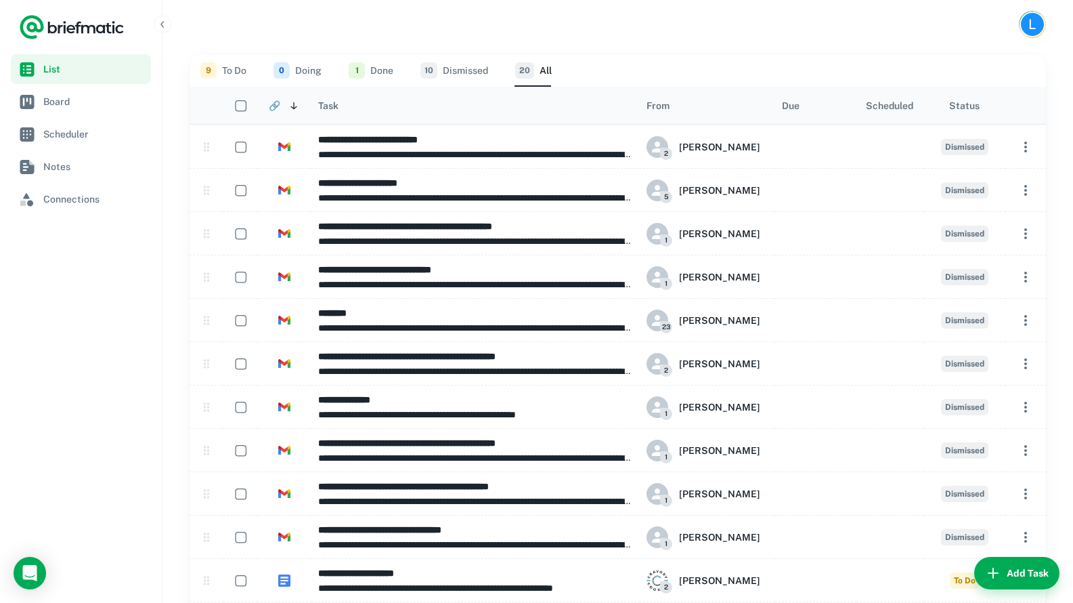
click at [278, 104] on div "🔗" at bounding box center [275, 105] width 12 height 11
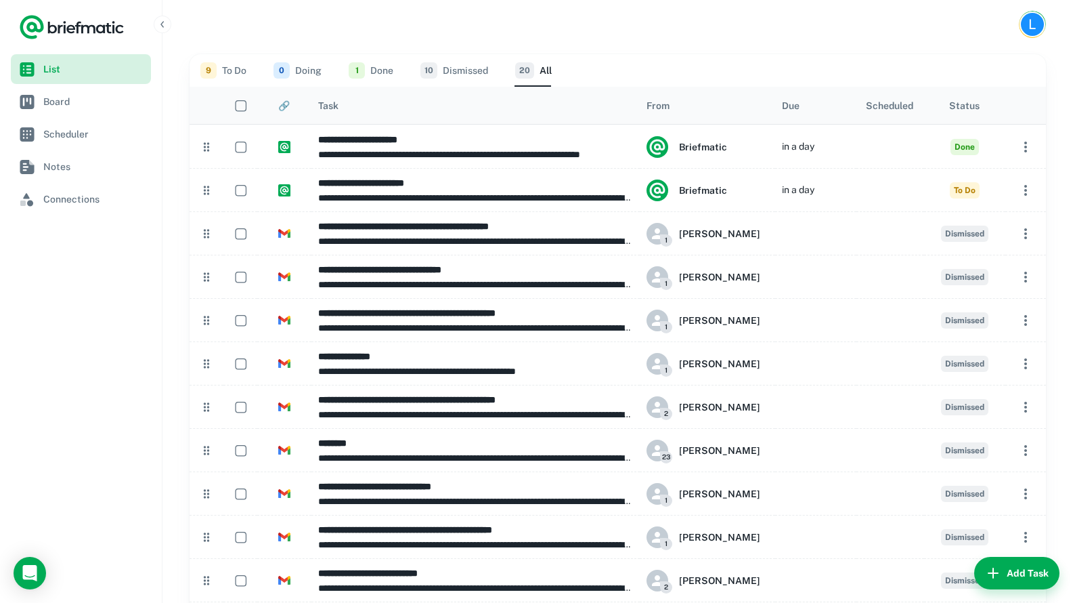
click at [110, 70] on span "List" at bounding box center [94, 69] width 102 height 15
click at [113, 19] on icon "Logo" at bounding box center [72, 27] width 106 height 27
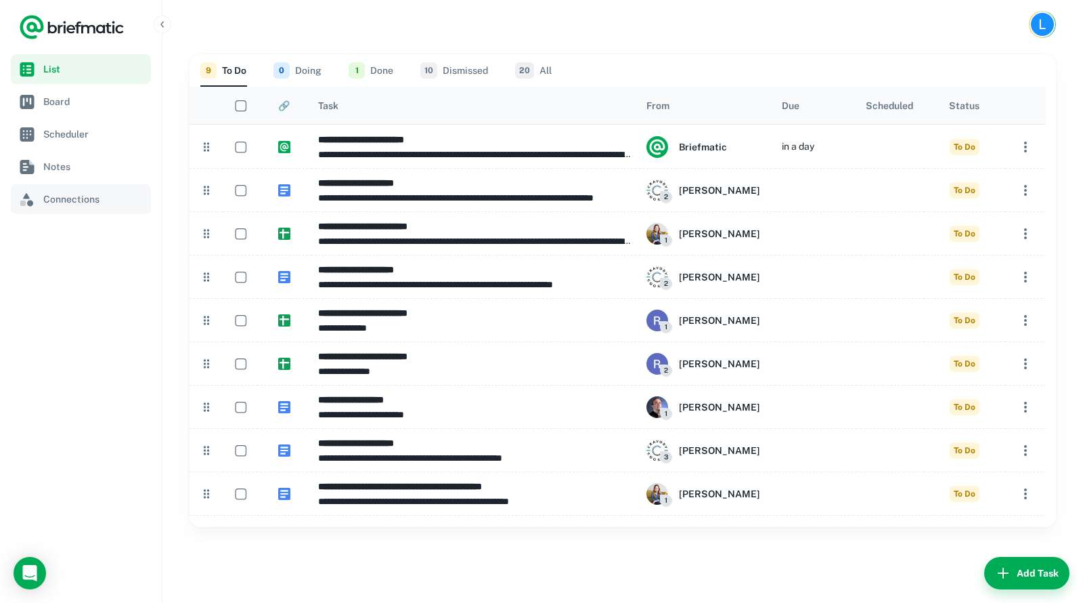
click at [43, 192] on span "Connections" at bounding box center [94, 199] width 102 height 15
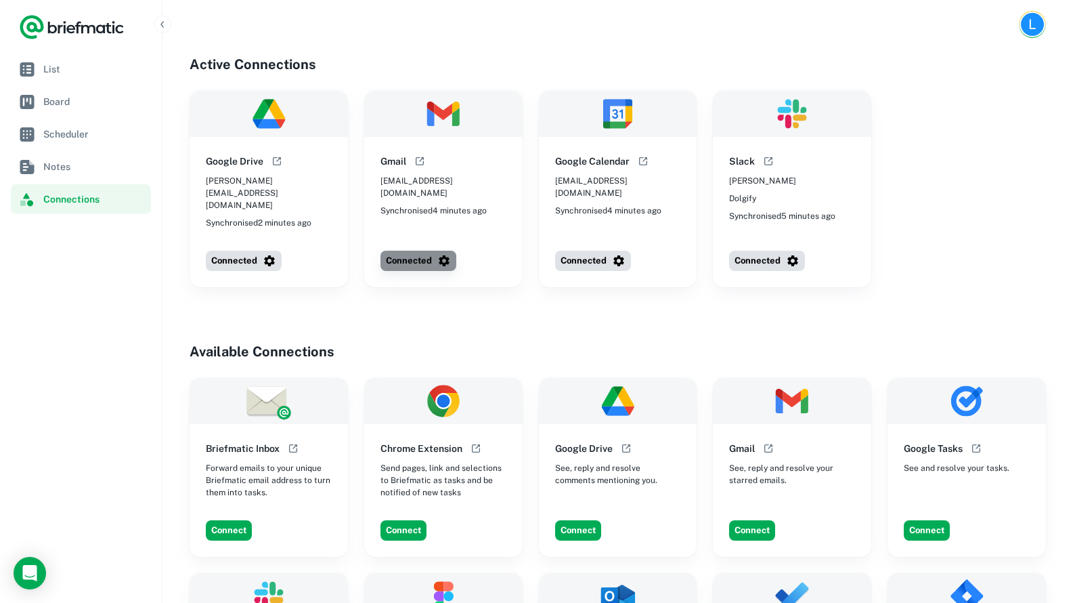
click at [404, 253] on button "Connected" at bounding box center [419, 261] width 76 height 20
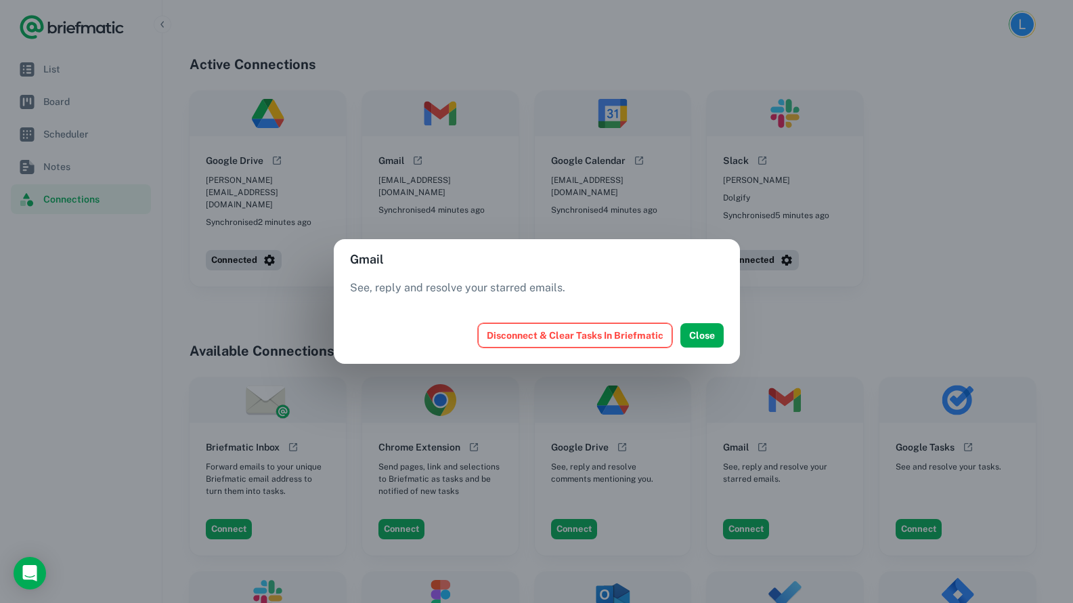
click at [530, 334] on button "Disconnect & Clear Tasks In Briefmatic" at bounding box center [575, 335] width 194 height 24
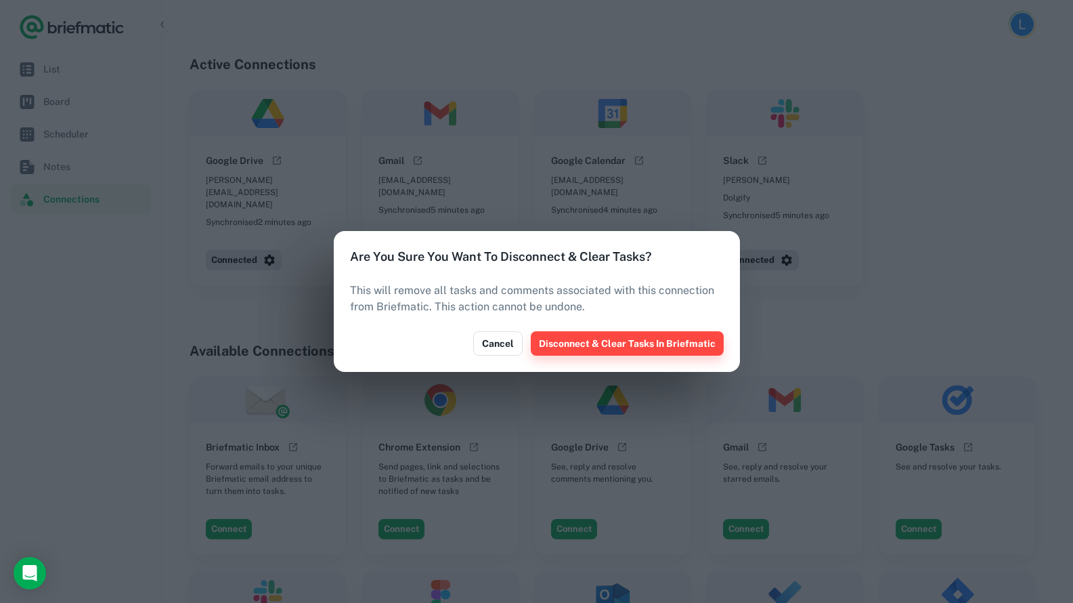
click at [599, 350] on button "Disconnect & Clear Tasks In Briefmatic" at bounding box center [627, 343] width 193 height 24
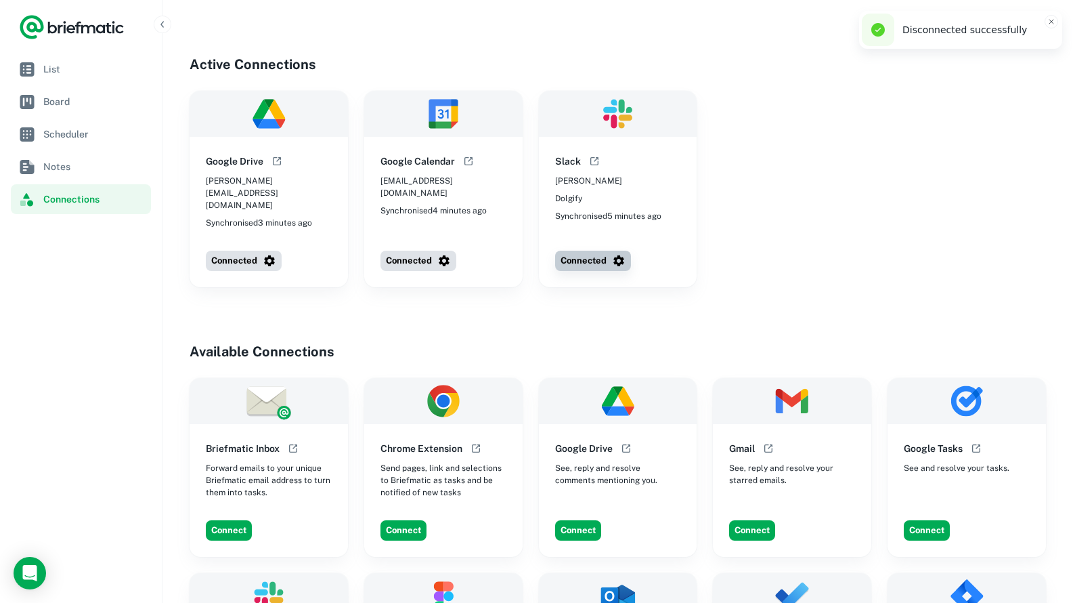
click at [605, 259] on button "Connected" at bounding box center [593, 261] width 76 height 20
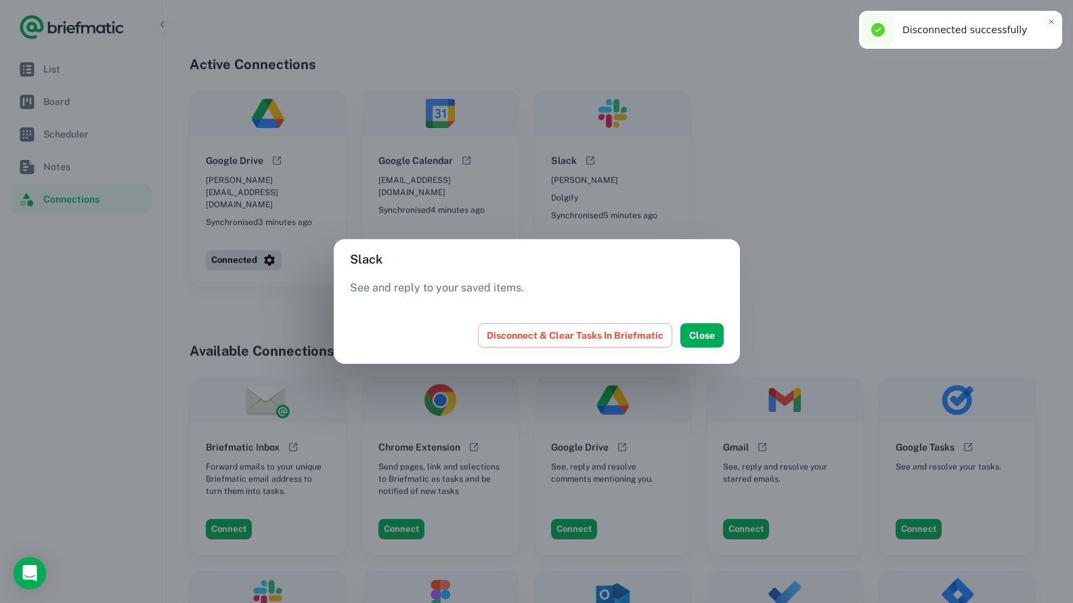
click at [788, 263] on div "Slack See and reply to your saved items. Disconnect & Clear Tasks In Briefmatic…" at bounding box center [536, 301] width 1073 height 603
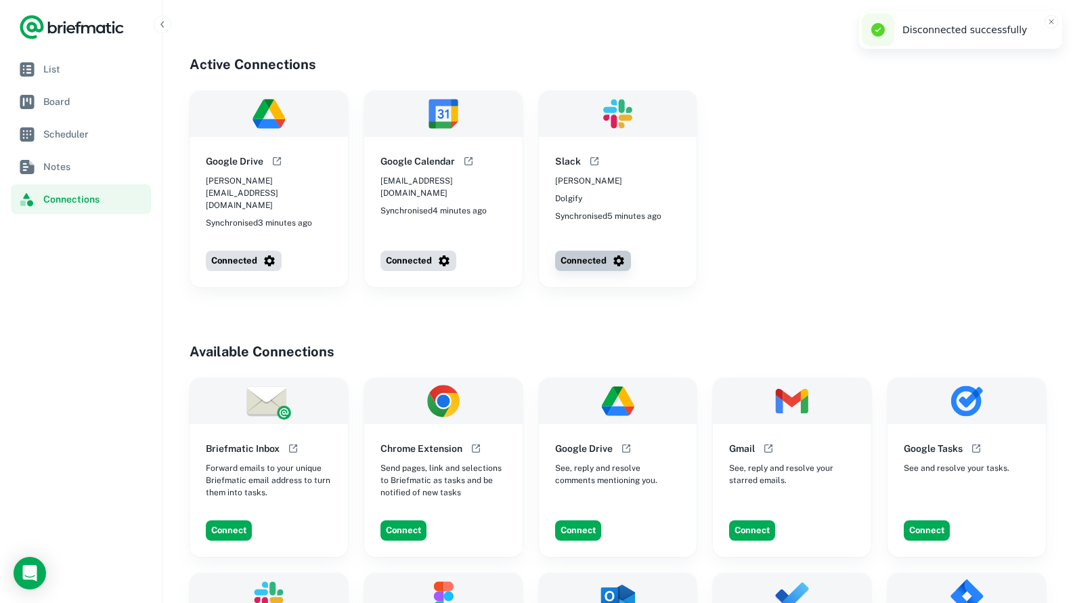
click at [597, 260] on button "Connected" at bounding box center [593, 261] width 76 height 20
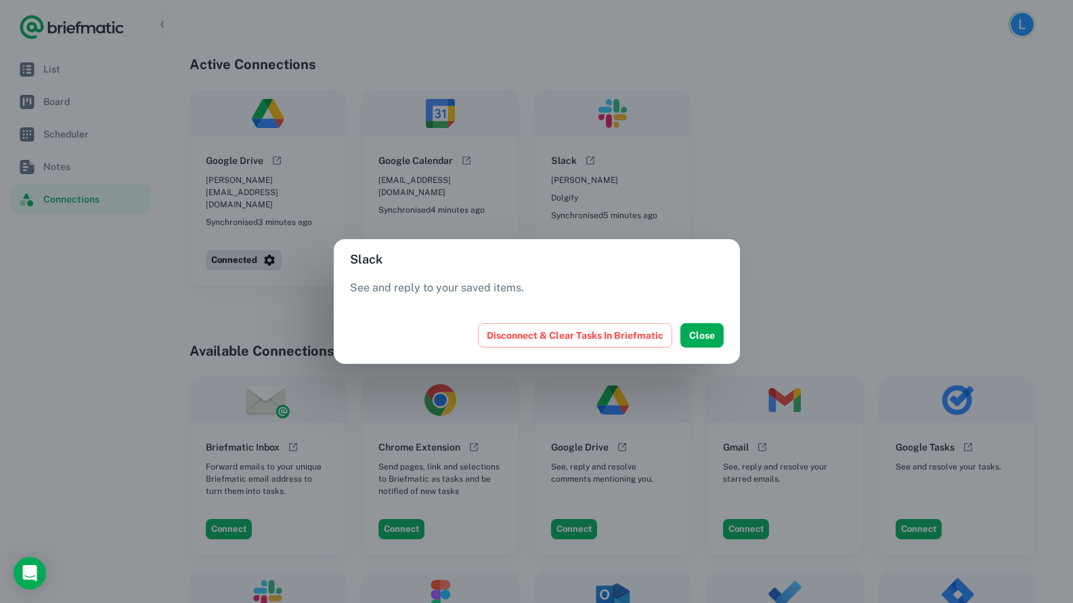
click at [866, 251] on div "Slack See and reply to your saved items. Disconnect & Clear Tasks In Briefmatic…" at bounding box center [536, 301] width 1073 height 603
